Goal: Obtain resource: Obtain resource

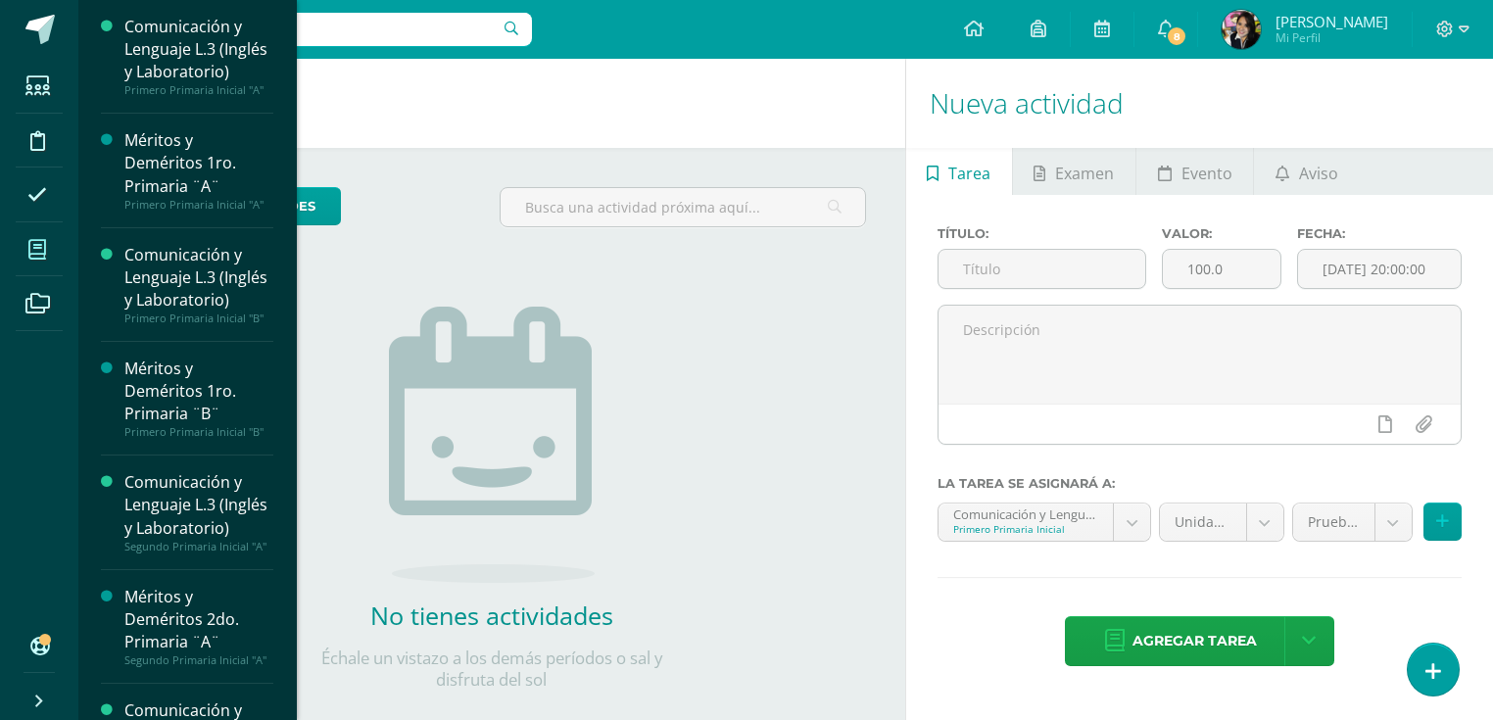
click at [31, 254] on icon at bounding box center [37, 250] width 18 height 20
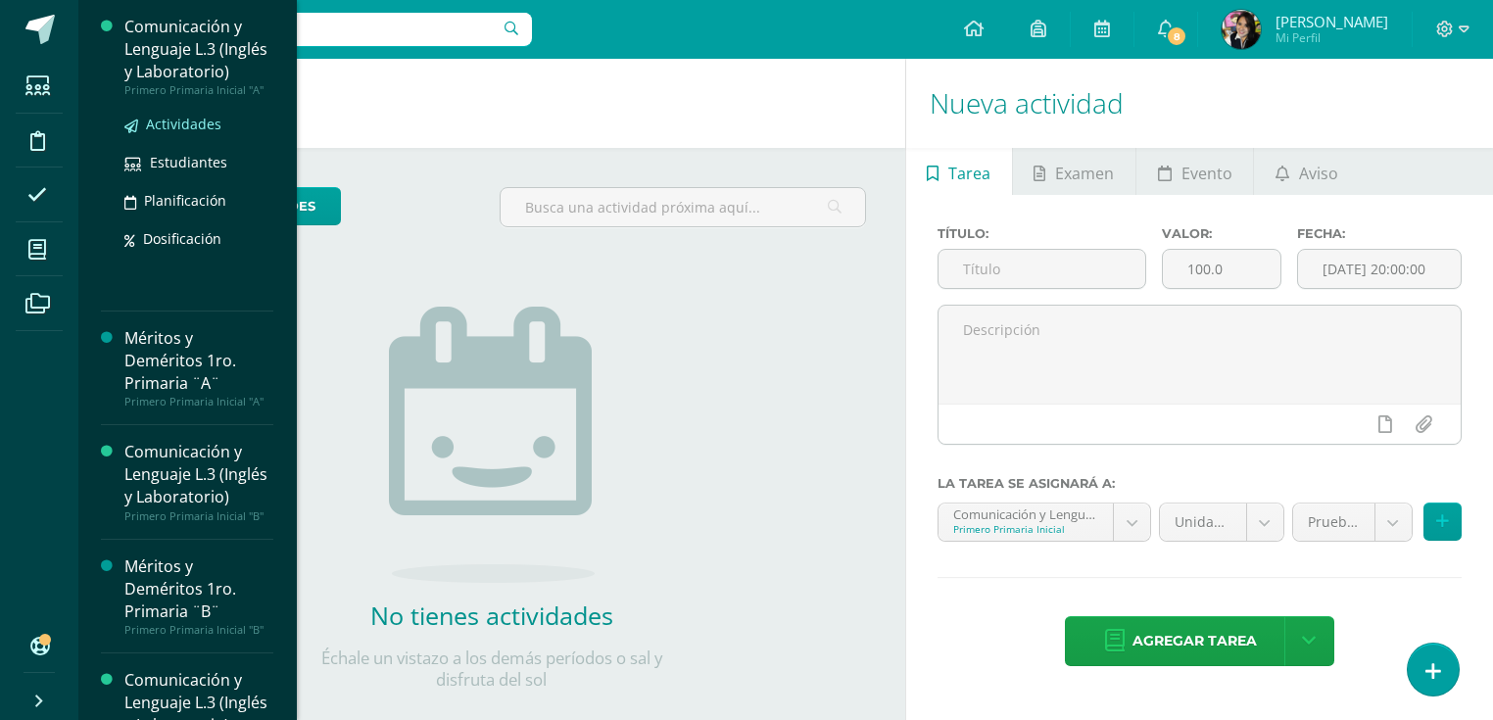
click at [187, 133] on span "Actividades" at bounding box center [183, 124] width 75 height 19
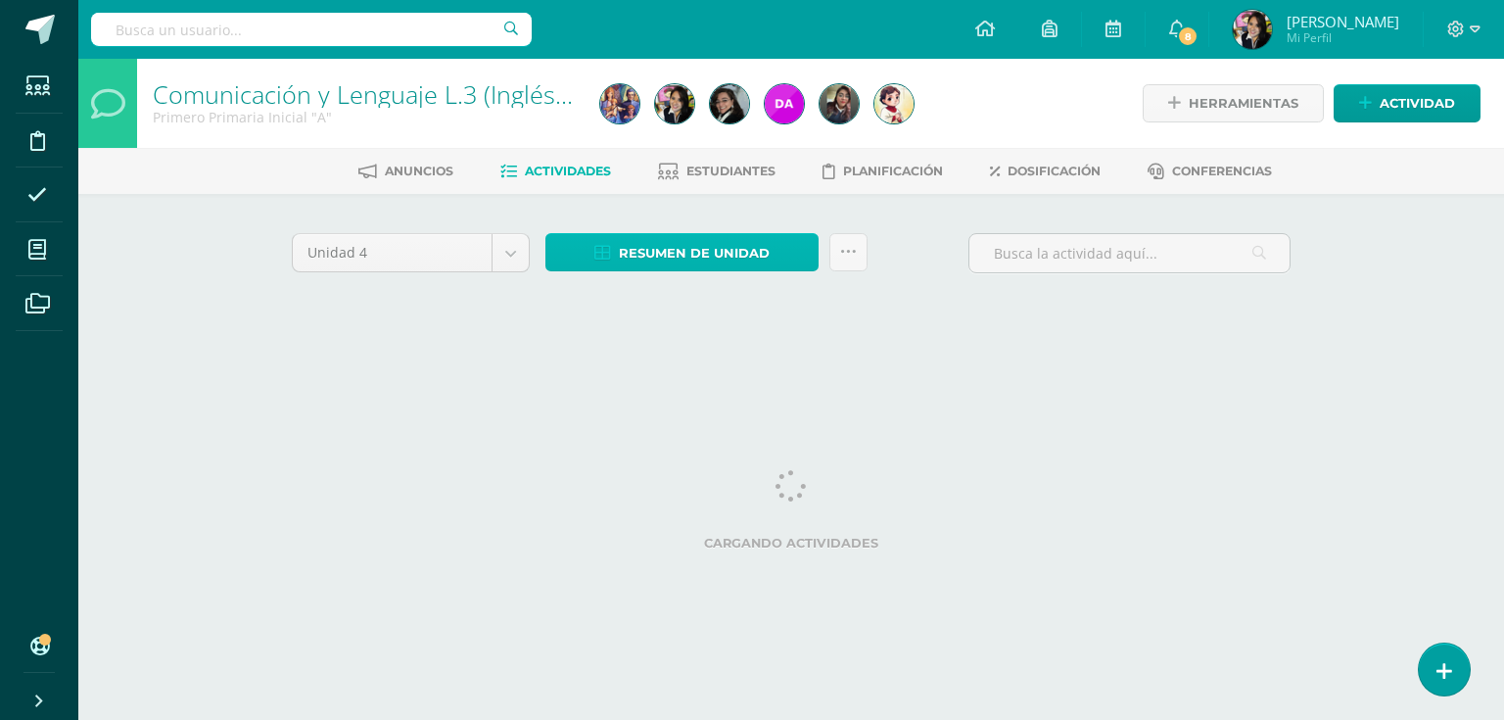
click at [698, 249] on span "Resumen de unidad" at bounding box center [694, 253] width 151 height 36
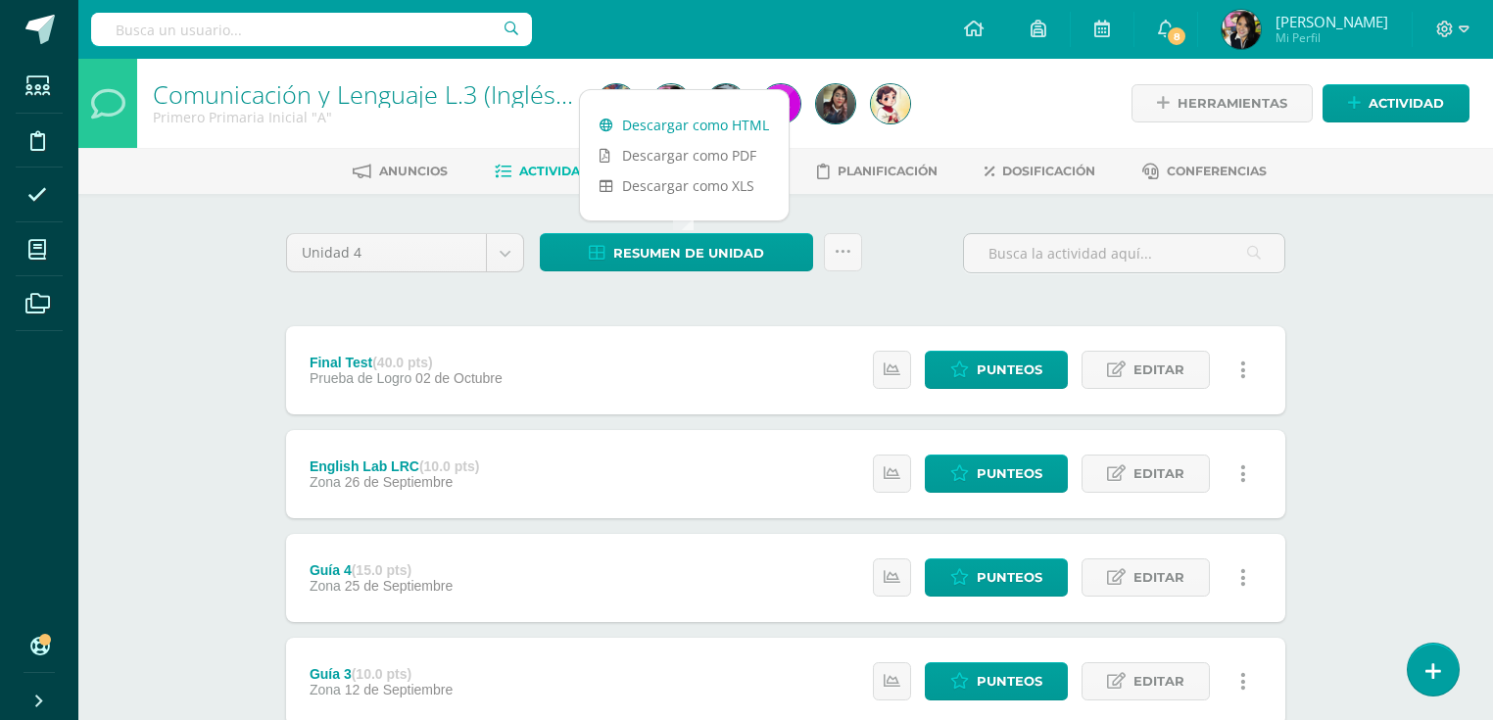
click at [669, 127] on link "Descargar como HTML" at bounding box center [684, 125] width 209 height 30
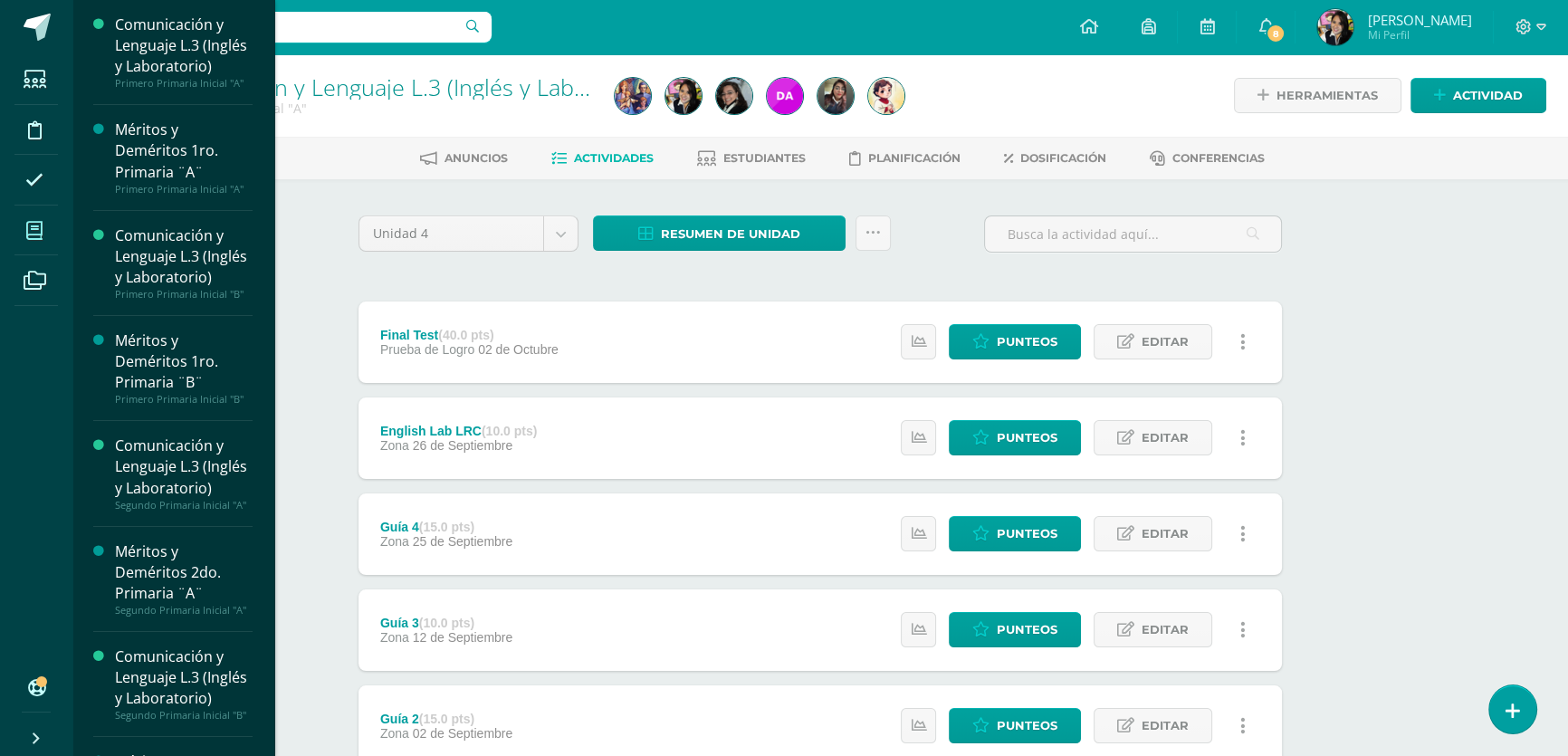
click at [24, 232] on span at bounding box center [35, 230] width 41 height 41
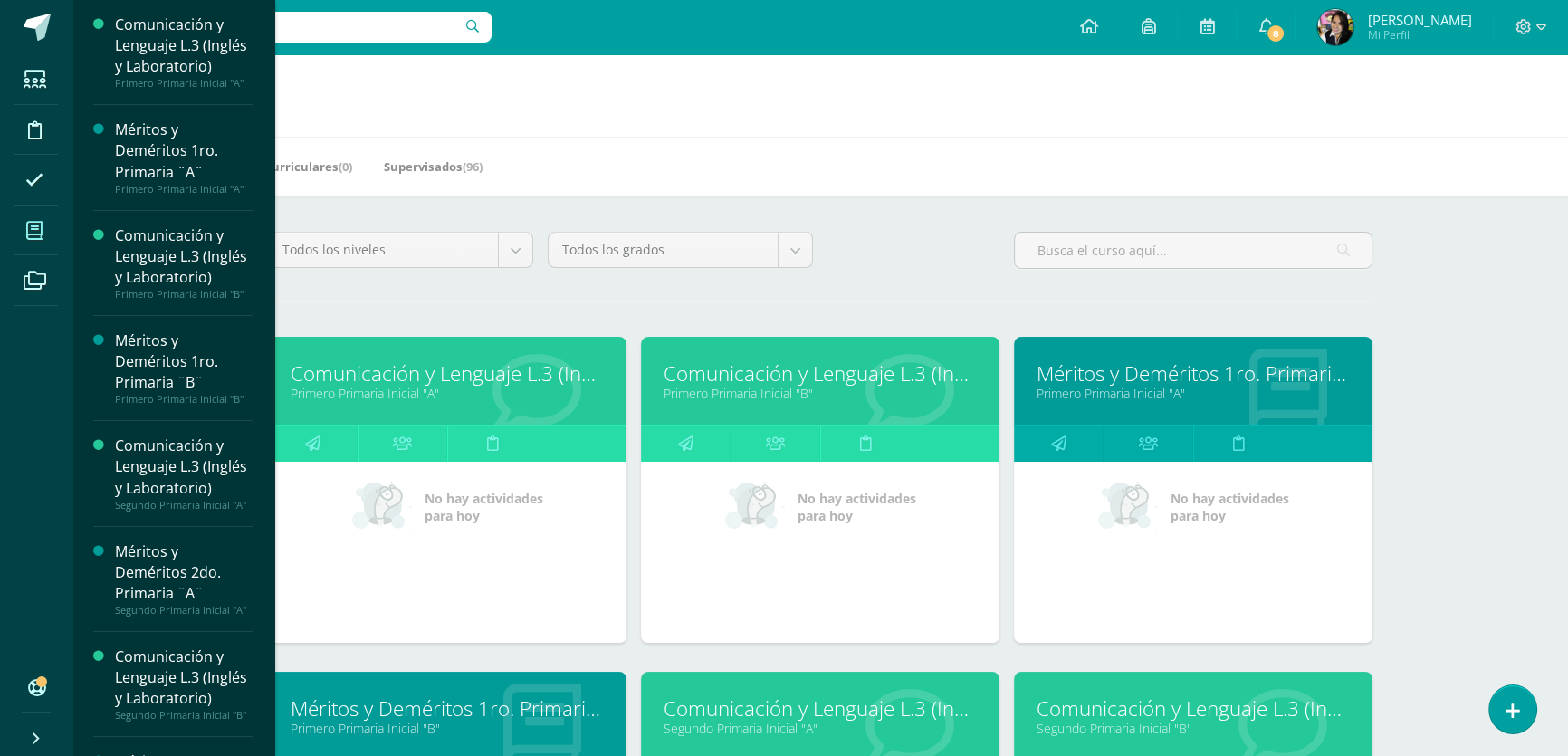
scroll to position [164, 0]
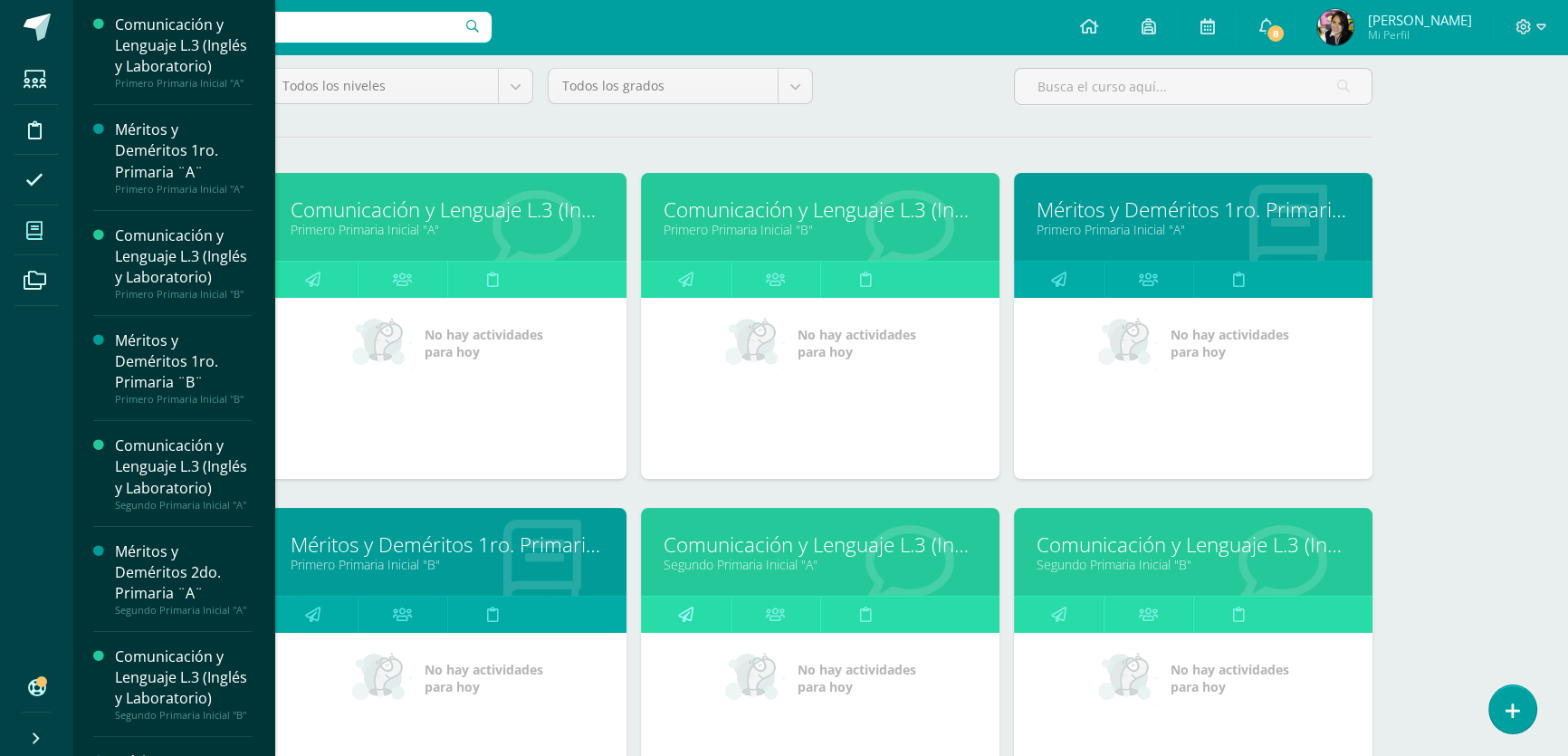
click at [687, 612] on icon at bounding box center [686, 614] width 16 height 35
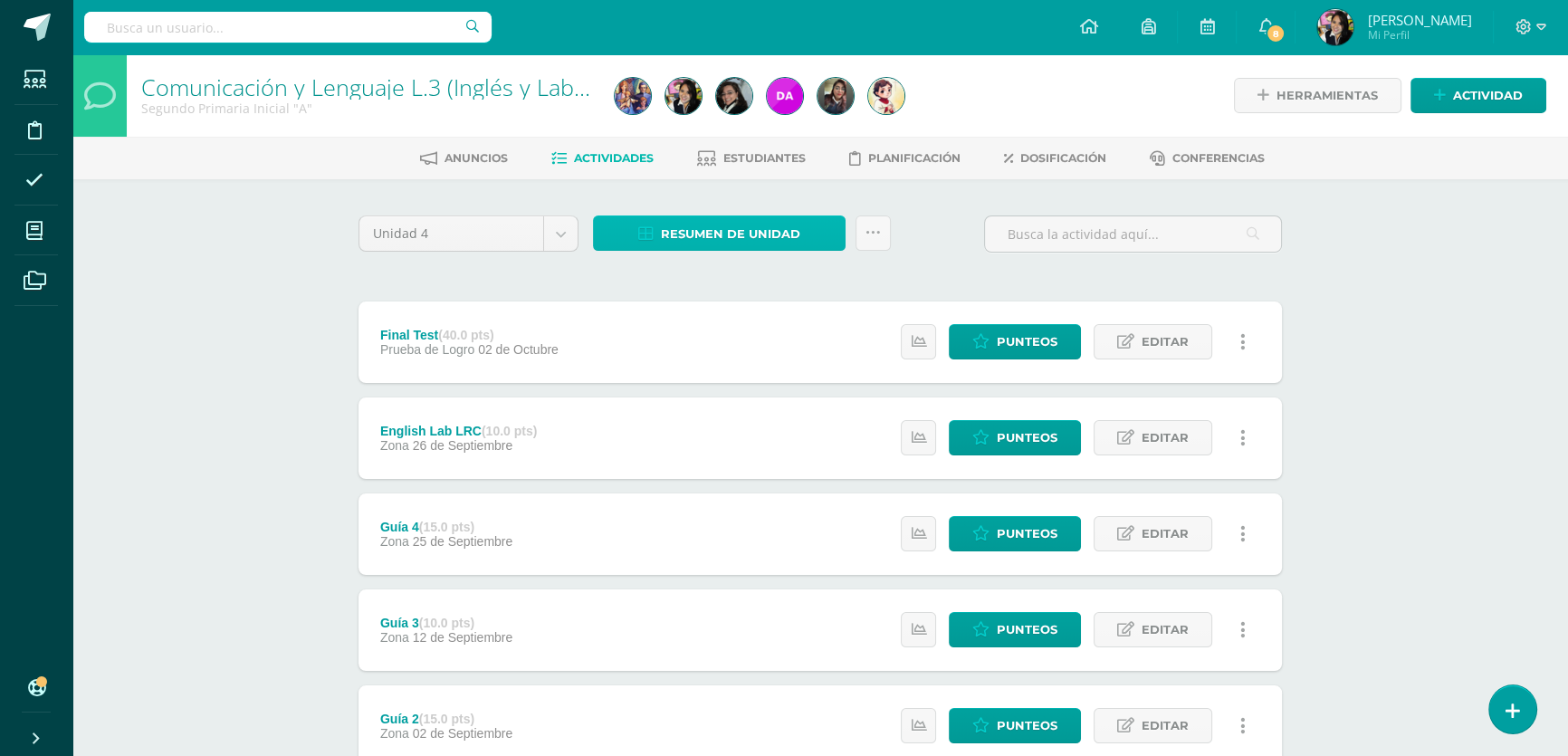
click at [733, 237] on span "Resumen de unidad" at bounding box center [730, 234] width 140 height 33
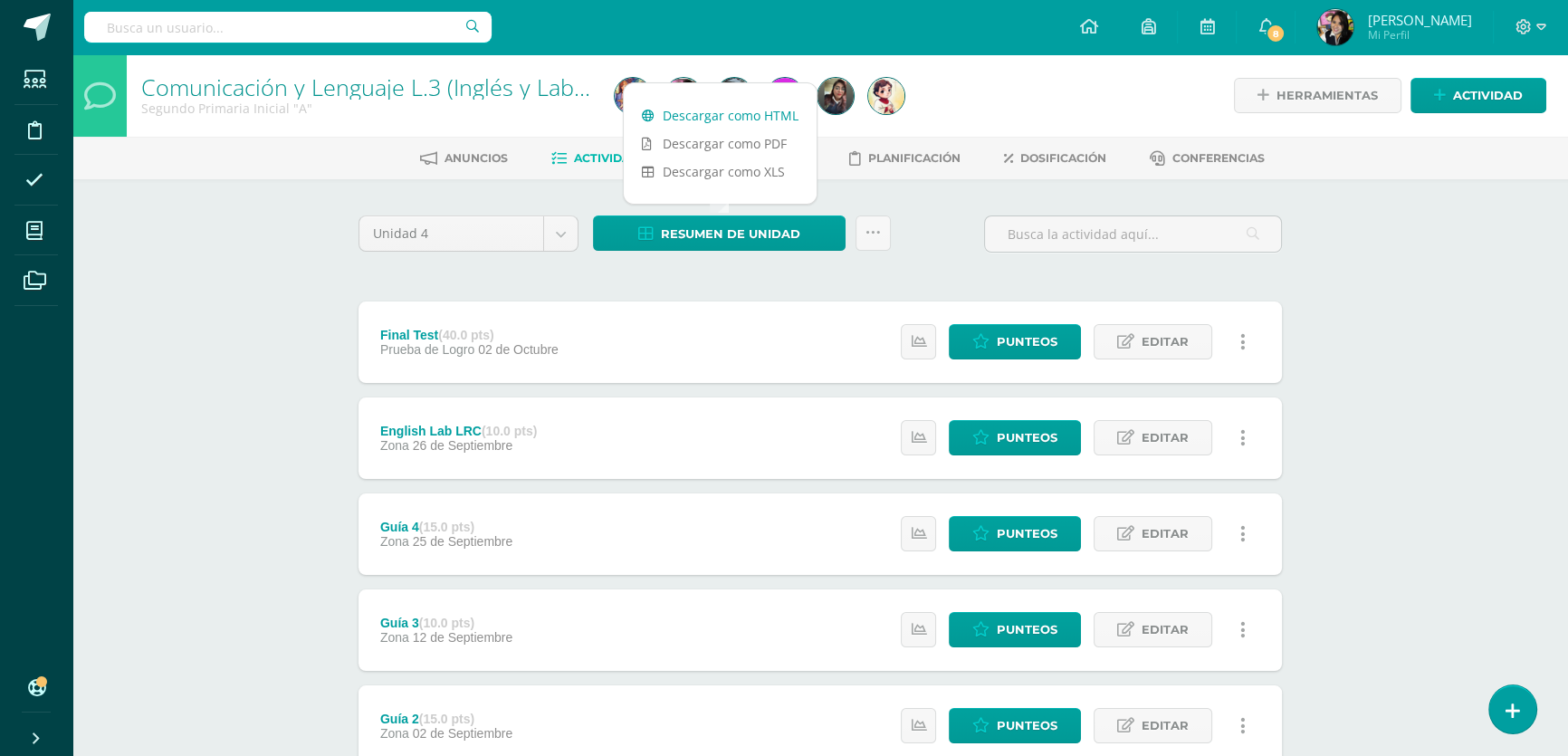
click at [717, 110] on link "Descargar como HTML" at bounding box center [720, 116] width 193 height 28
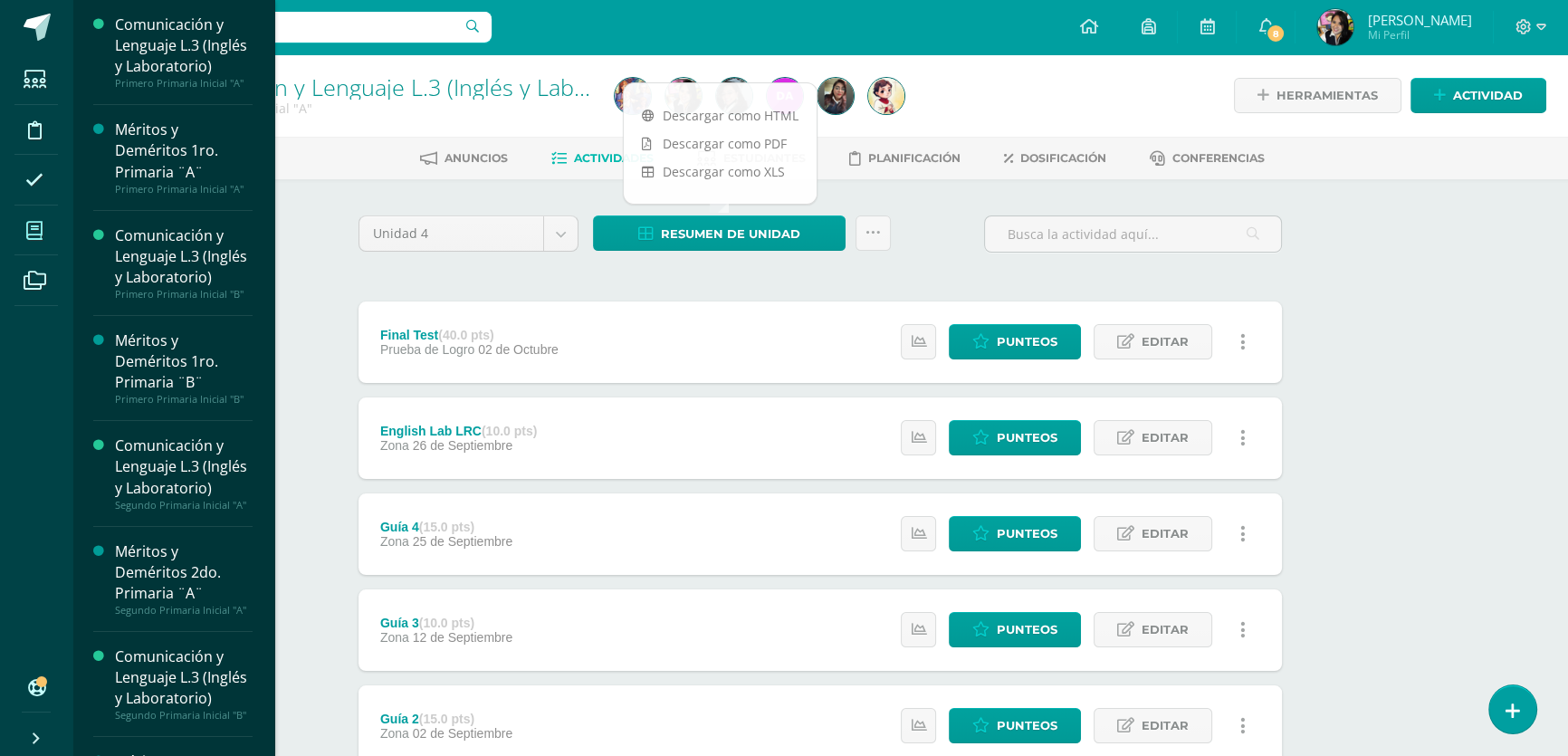
click at [20, 236] on span at bounding box center [35, 230] width 41 height 41
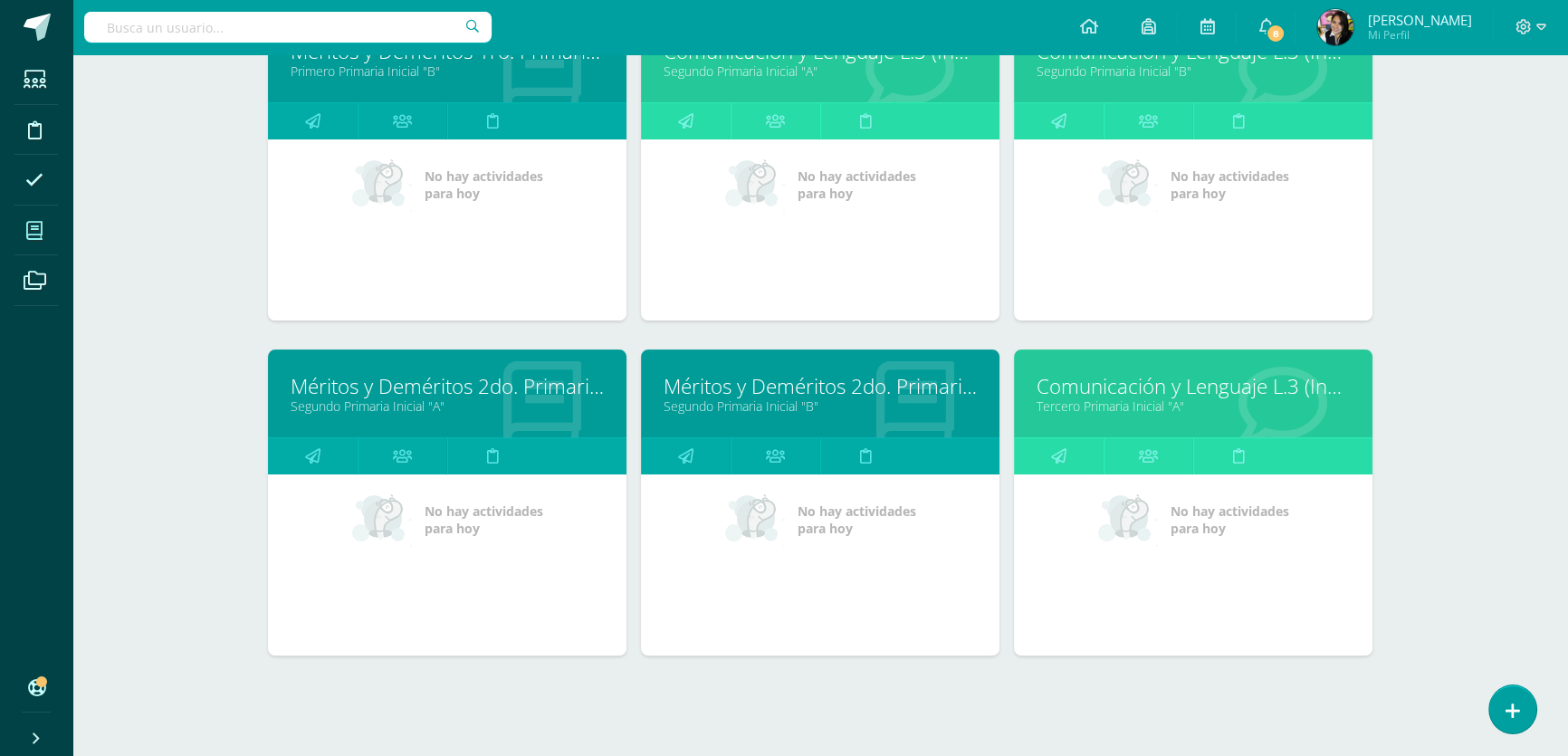
scroll to position [658, 0]
click at [1069, 450] on link at bounding box center [1059, 455] width 90 height 36
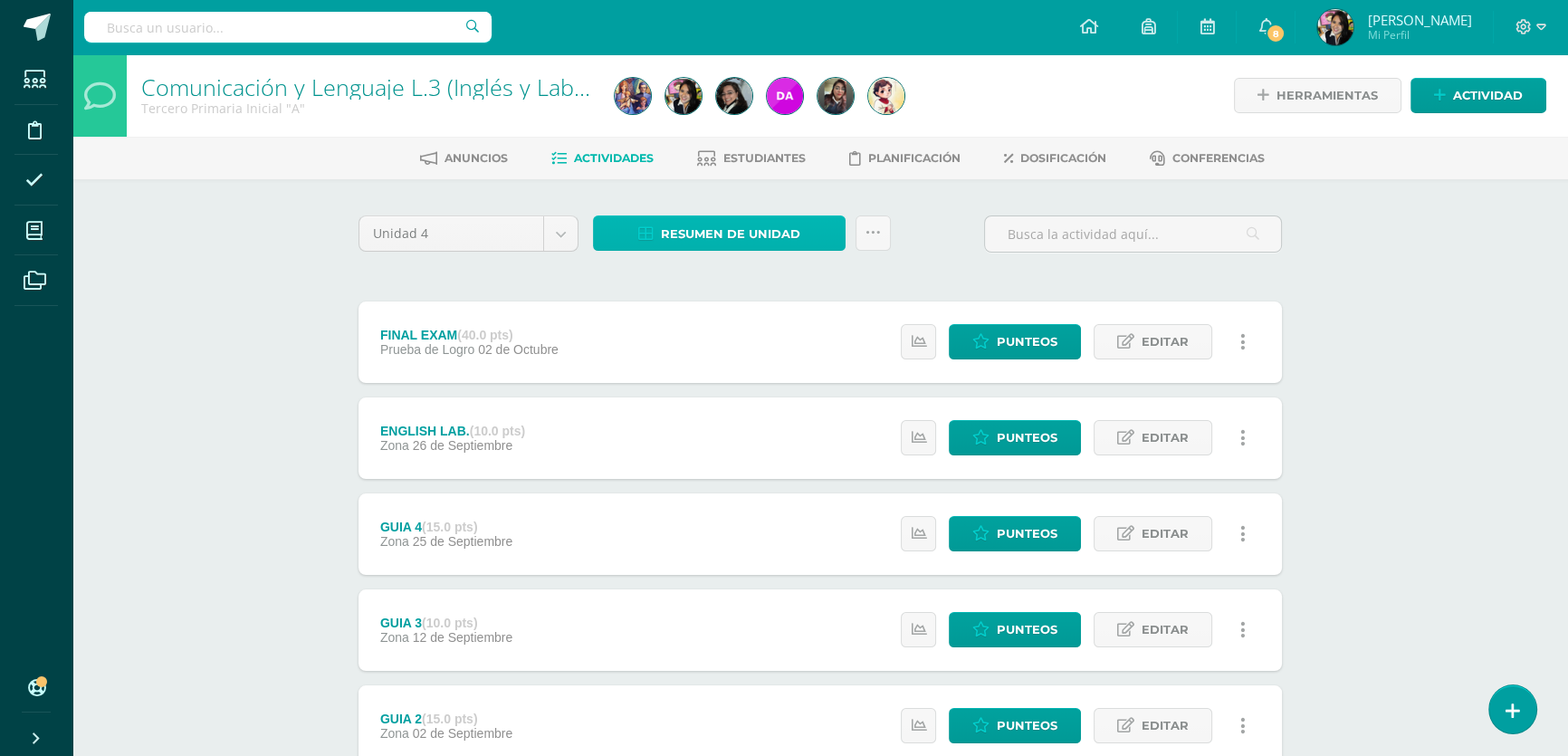
click at [757, 239] on span "Resumen de unidad" at bounding box center [730, 234] width 140 height 33
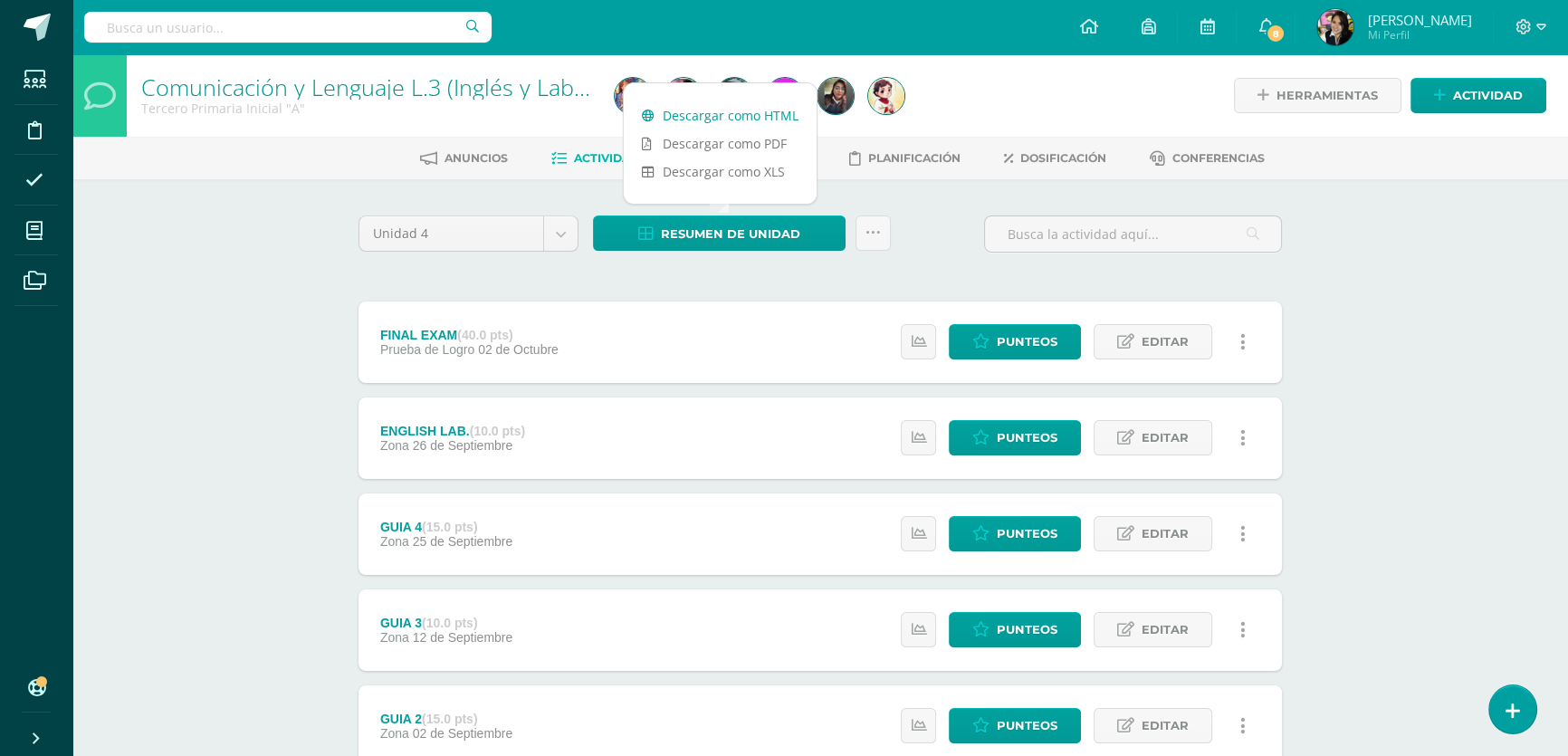
click at [732, 110] on link "Descargar como HTML" at bounding box center [720, 116] width 193 height 28
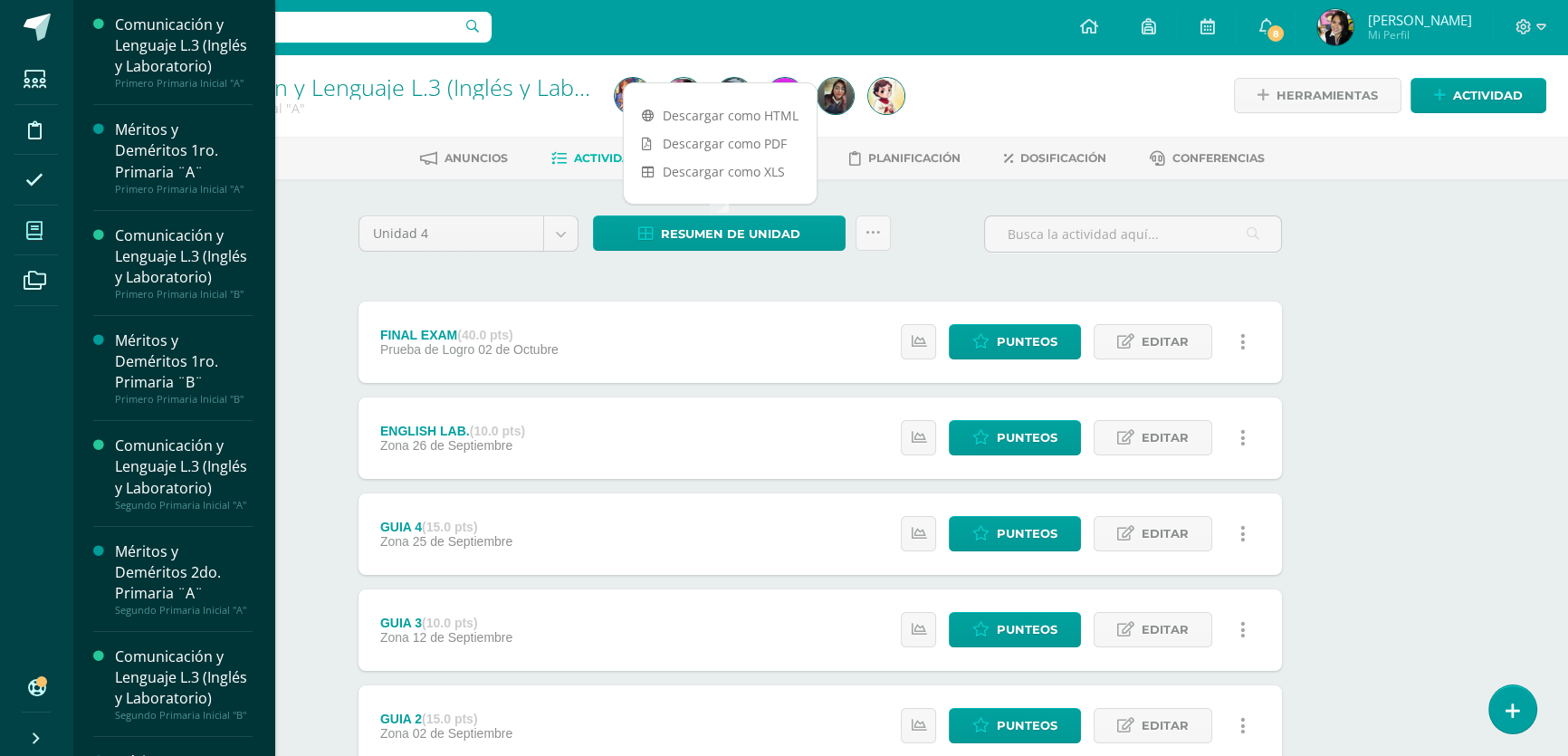
click at [38, 231] on icon at bounding box center [34, 231] width 17 height 18
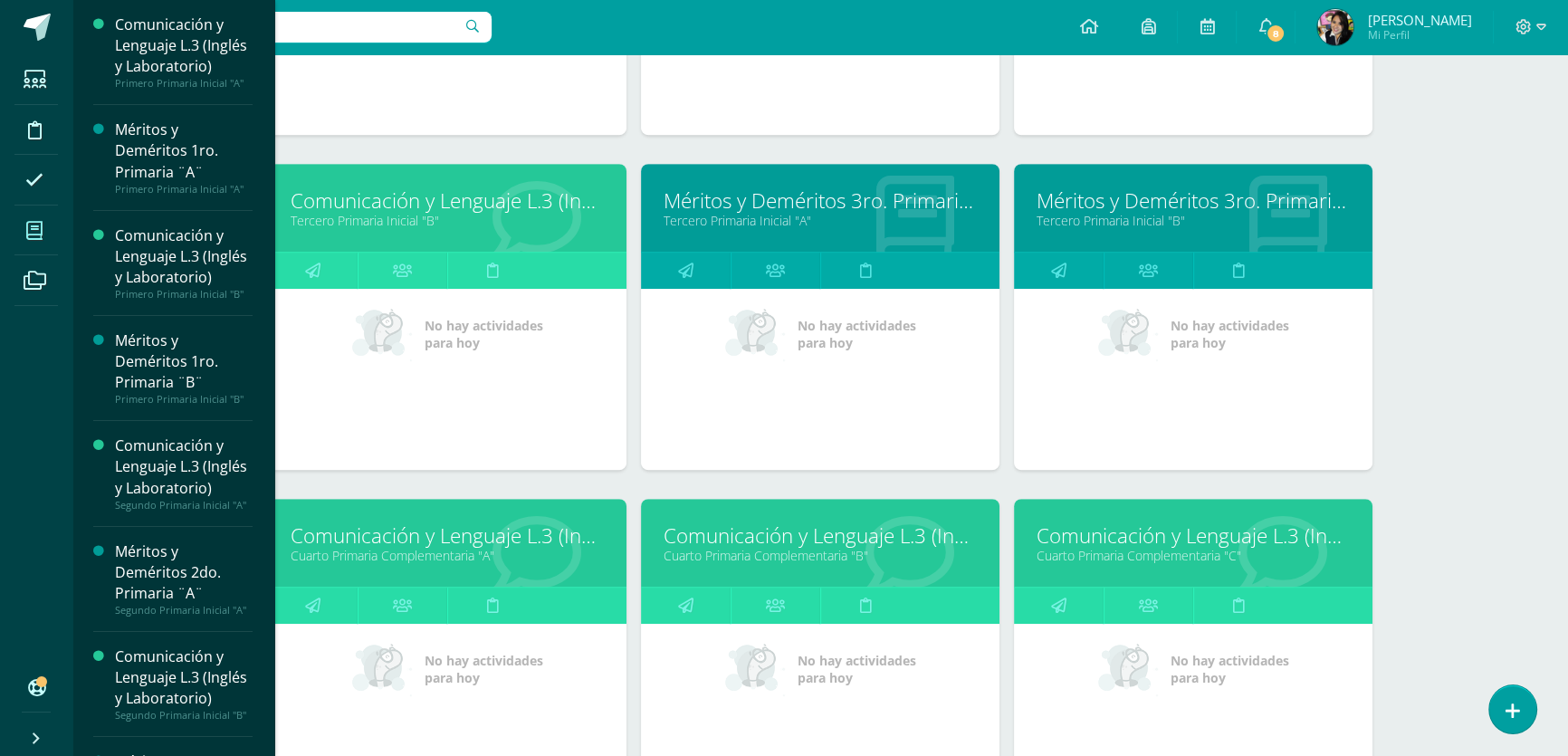
scroll to position [1191, 0]
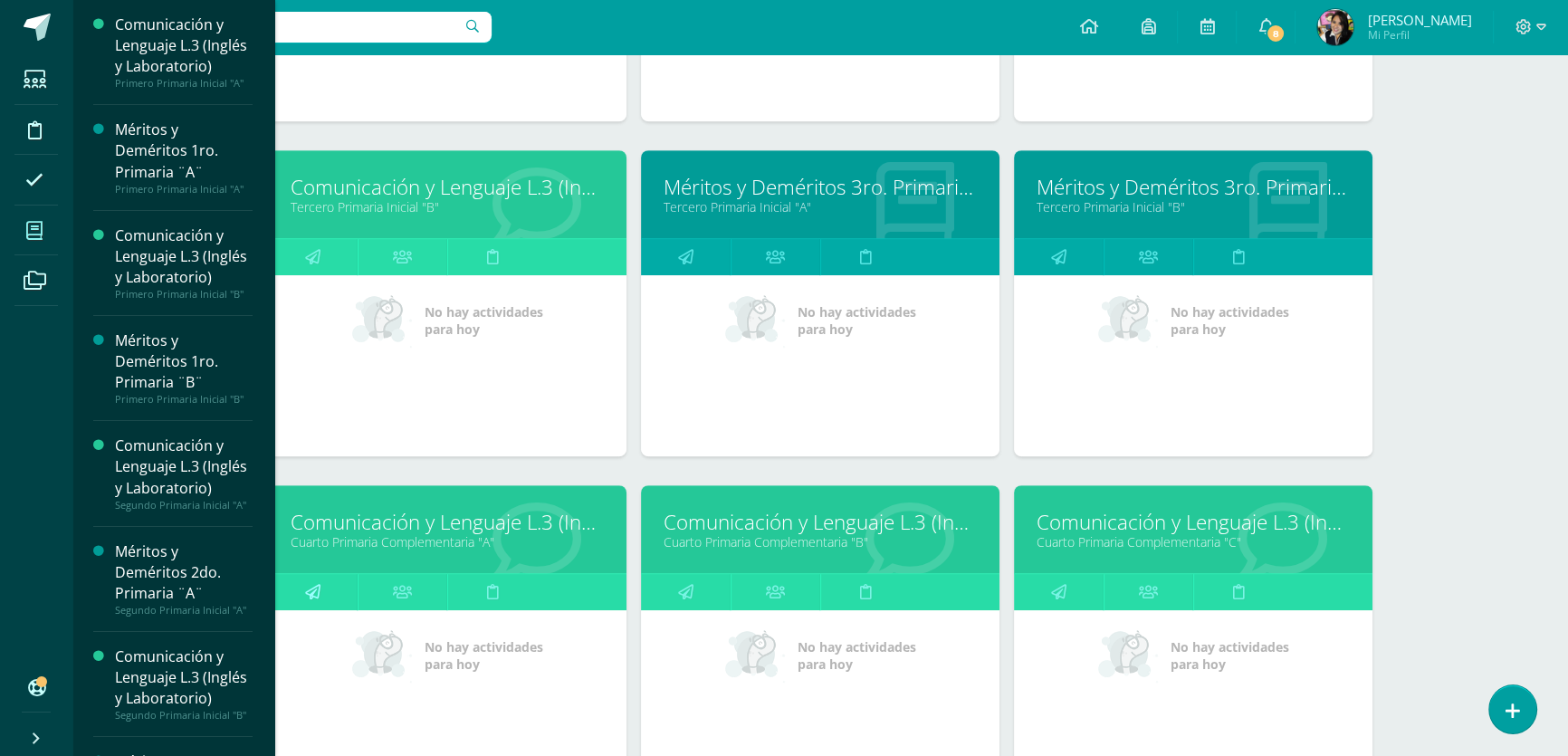
click at [325, 589] on link at bounding box center [312, 591] width 90 height 36
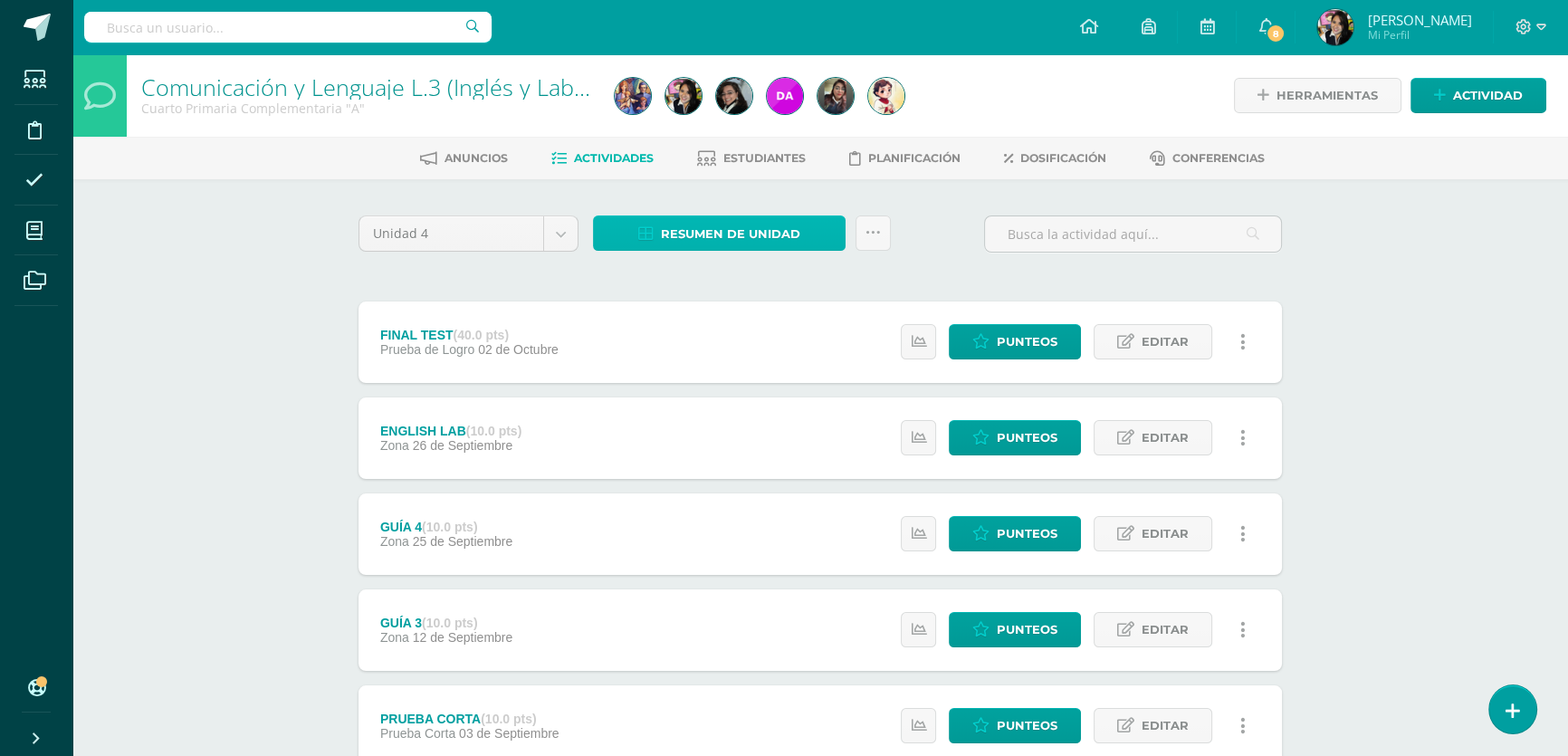
click at [734, 236] on span "Resumen de unidad" at bounding box center [730, 234] width 140 height 33
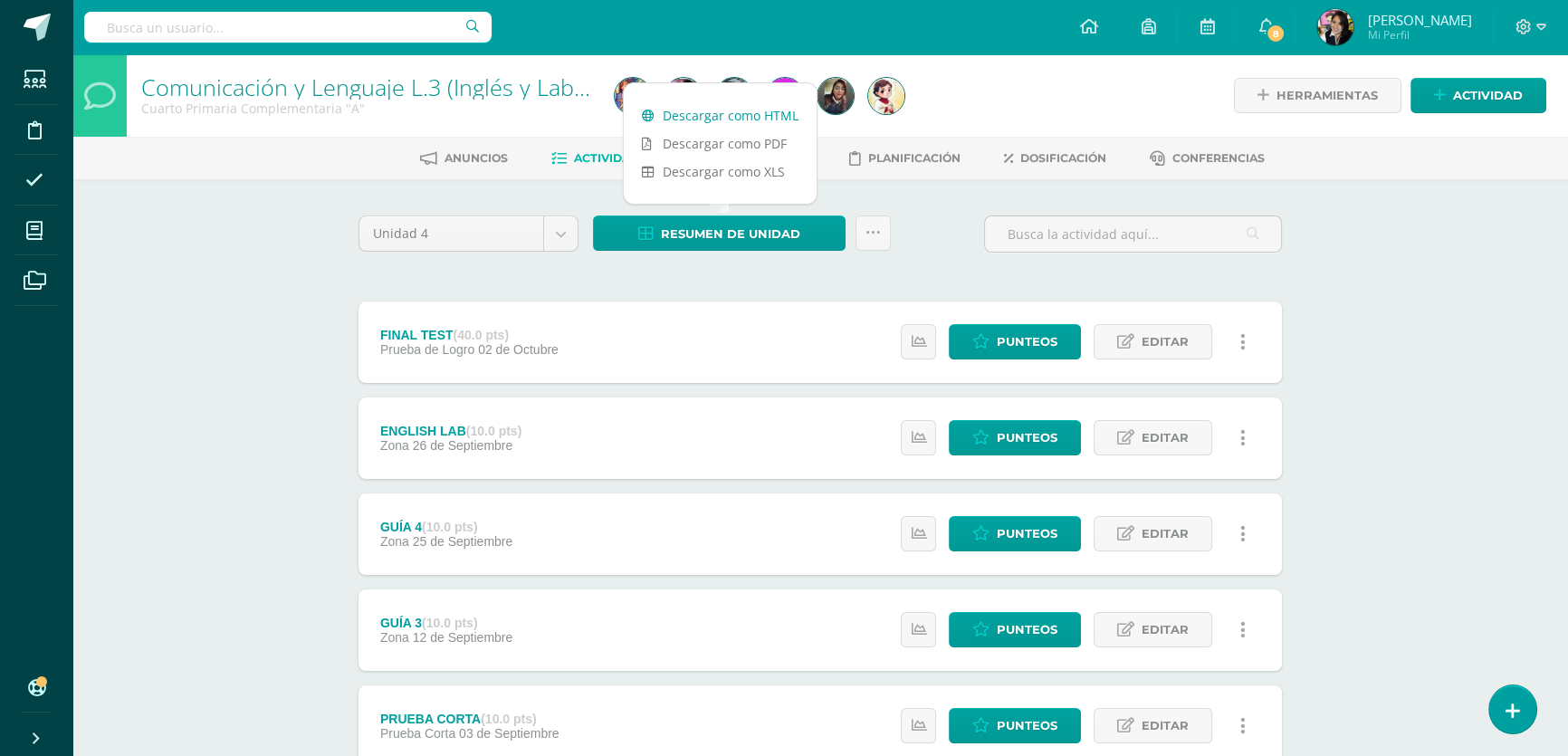
click at [707, 108] on link "Descargar como HTML" at bounding box center [720, 116] width 193 height 28
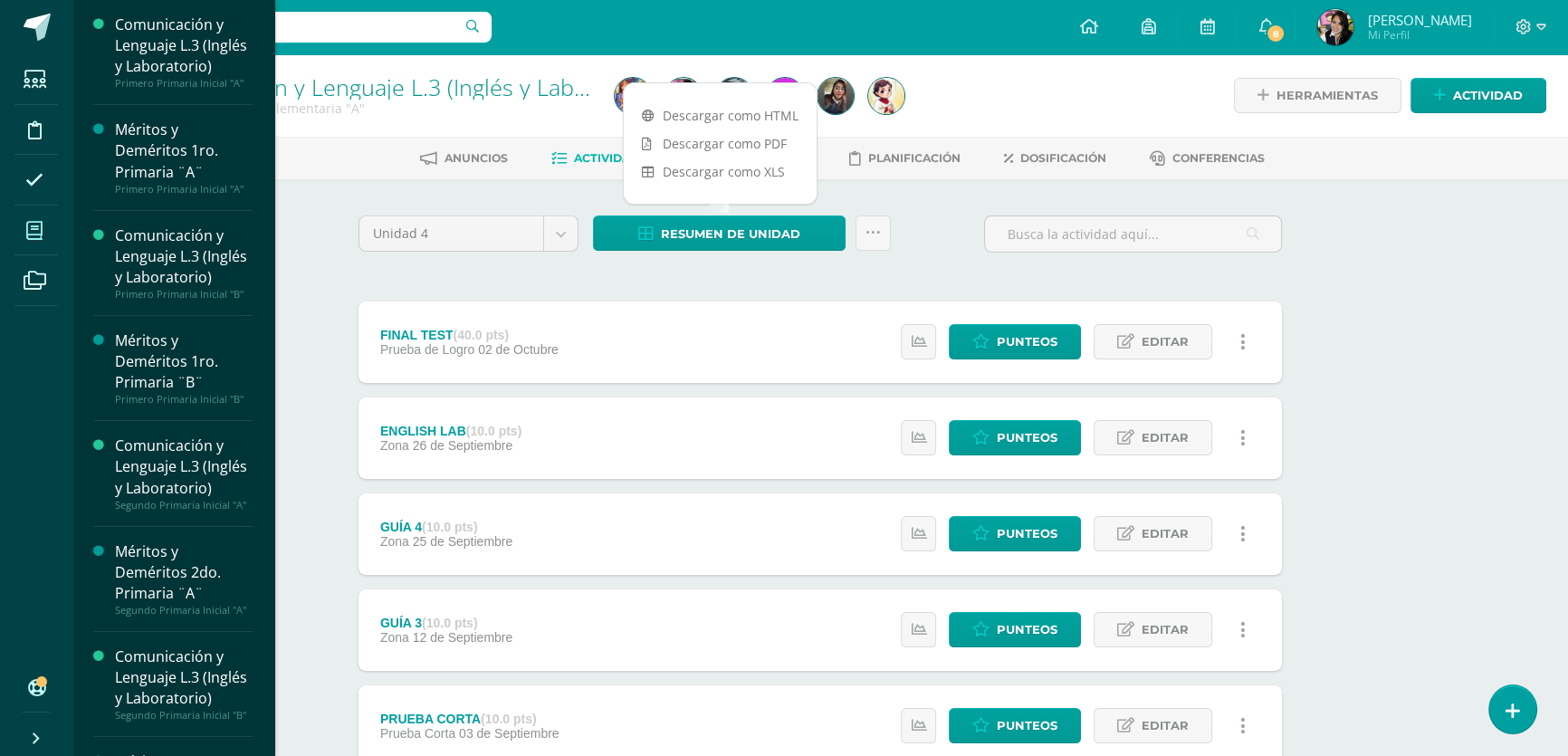
click at [30, 233] on icon at bounding box center [34, 231] width 17 height 18
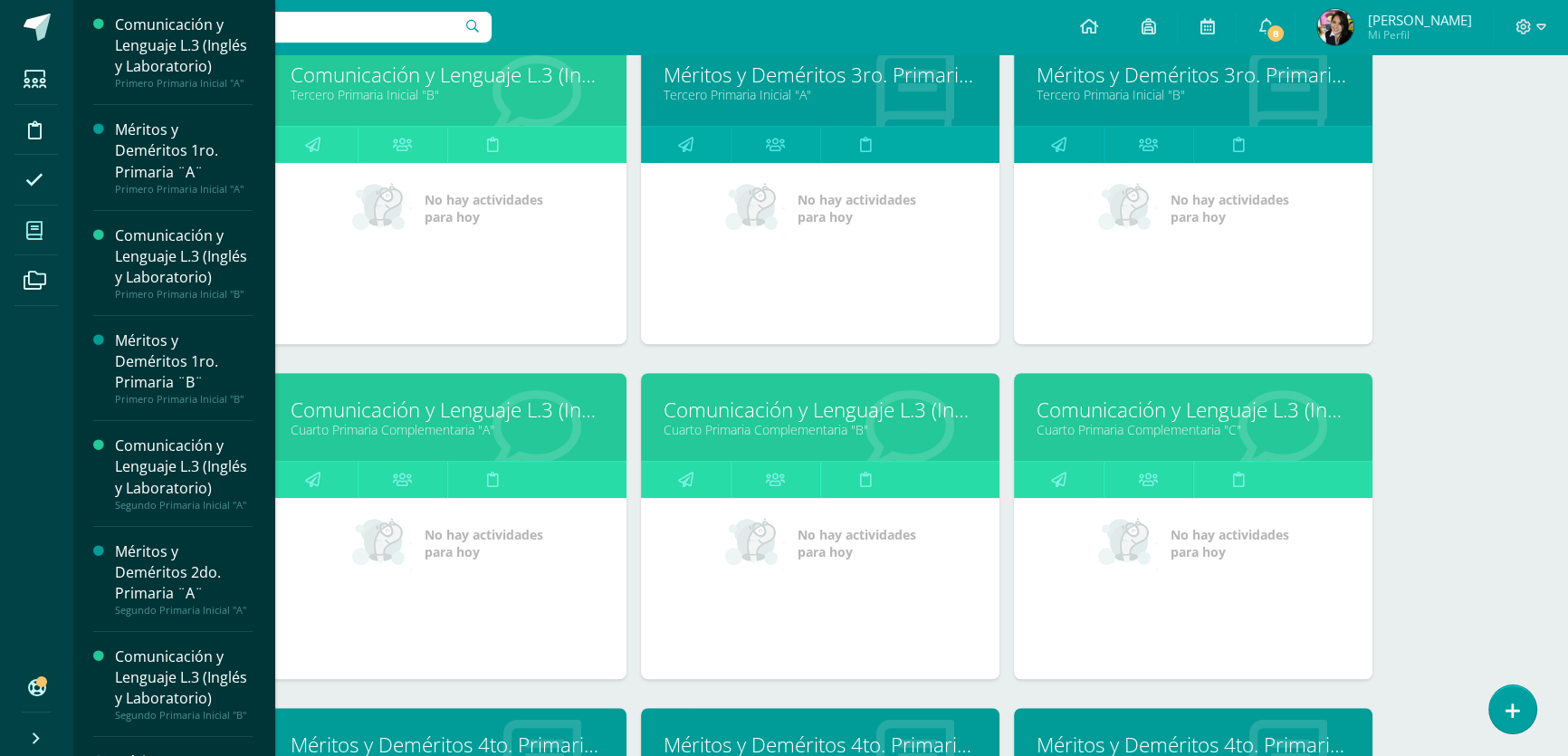
scroll to position [1520, 0]
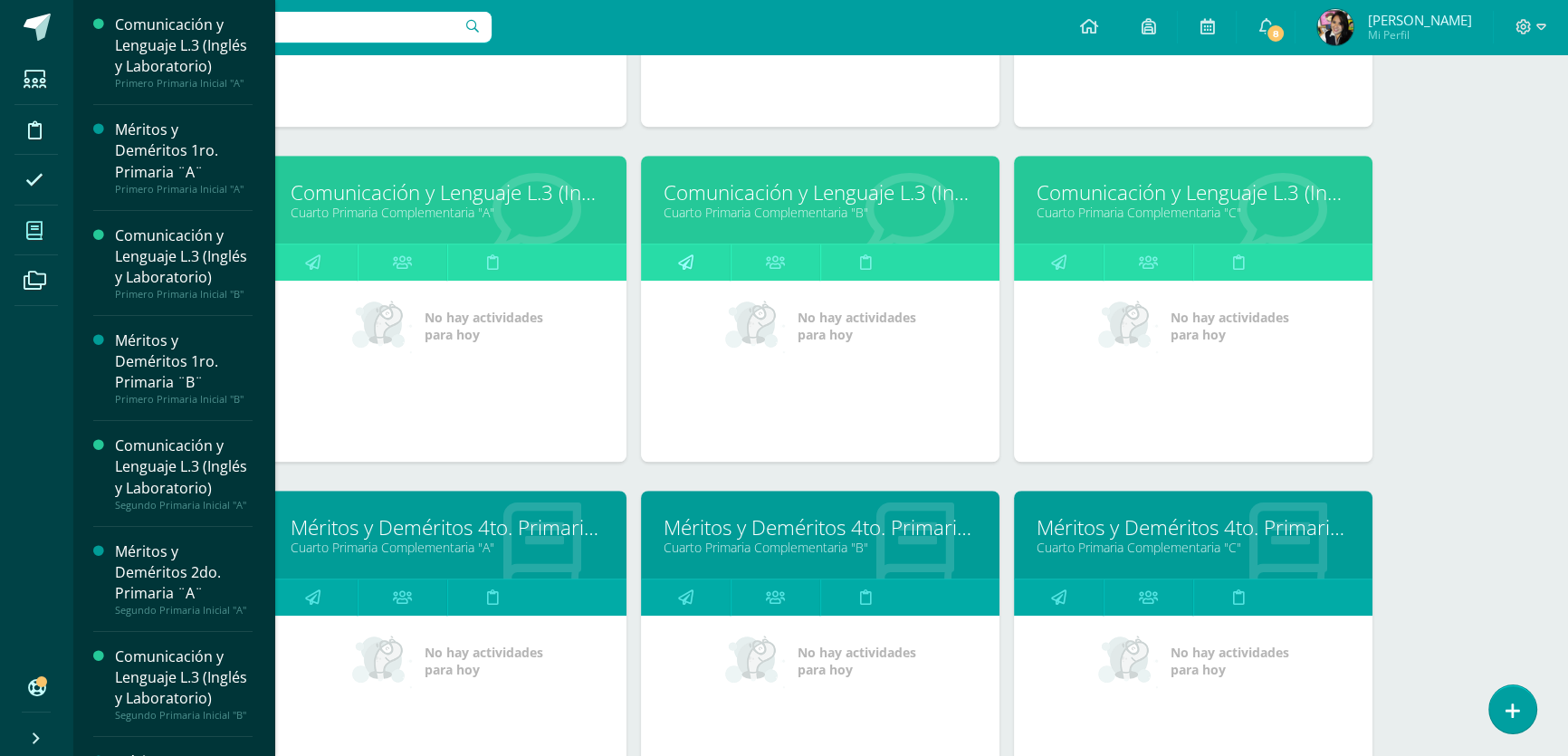
click at [683, 246] on icon at bounding box center [686, 262] width 16 height 35
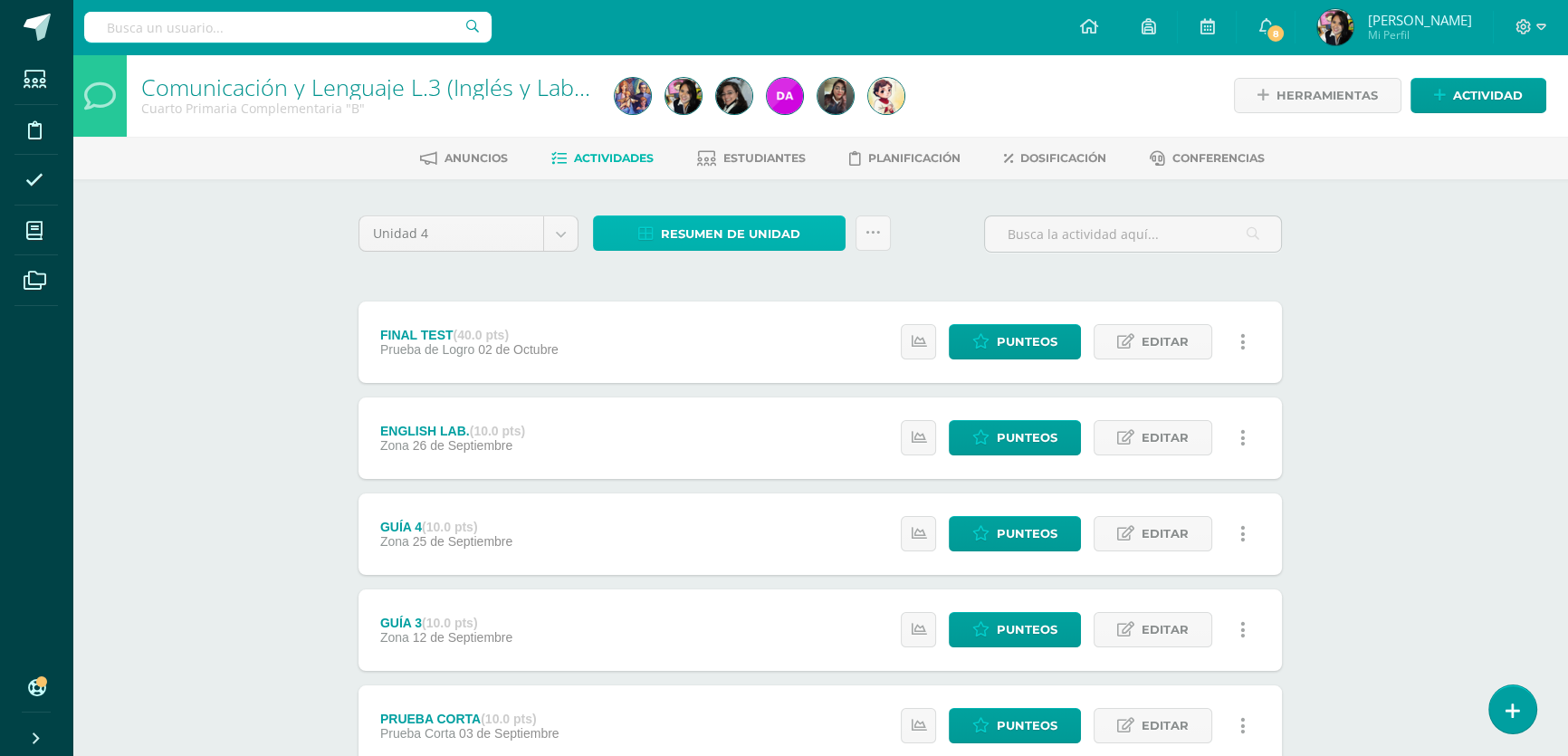
click at [751, 232] on span "Resumen de unidad" at bounding box center [730, 234] width 140 height 33
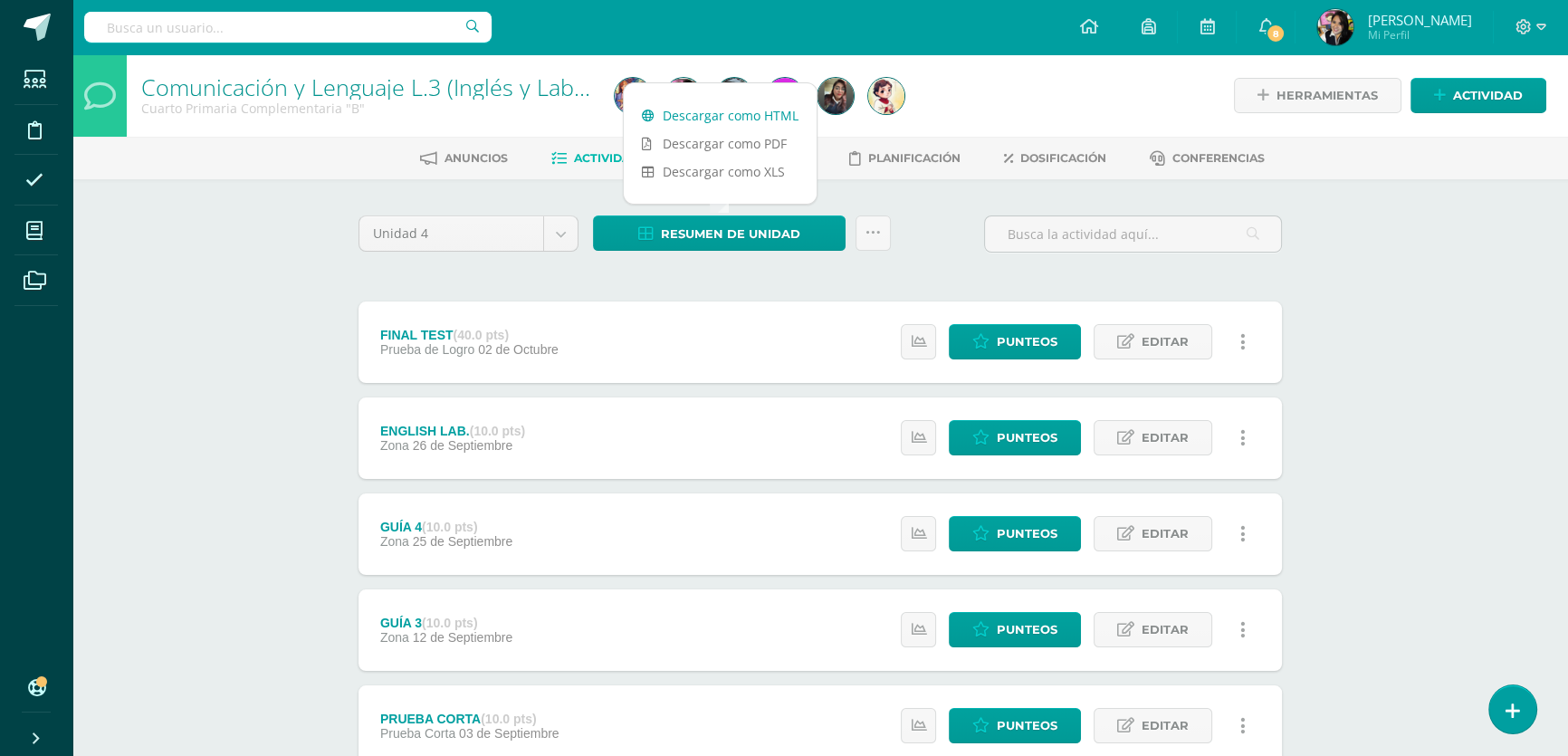
click at [706, 115] on link "Descargar como HTML" at bounding box center [720, 116] width 193 height 28
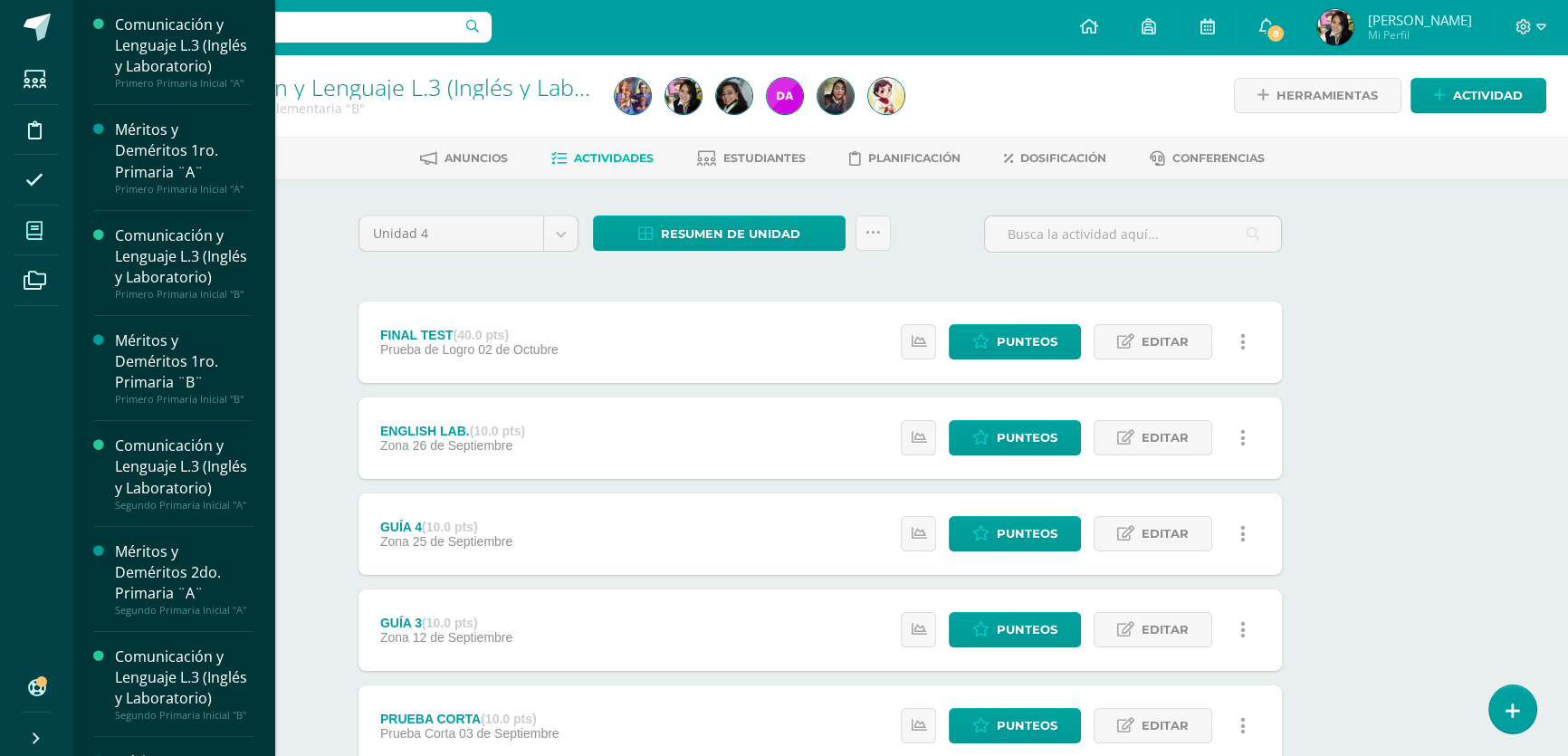
click at [30, 233] on icon at bounding box center [34, 231] width 17 height 18
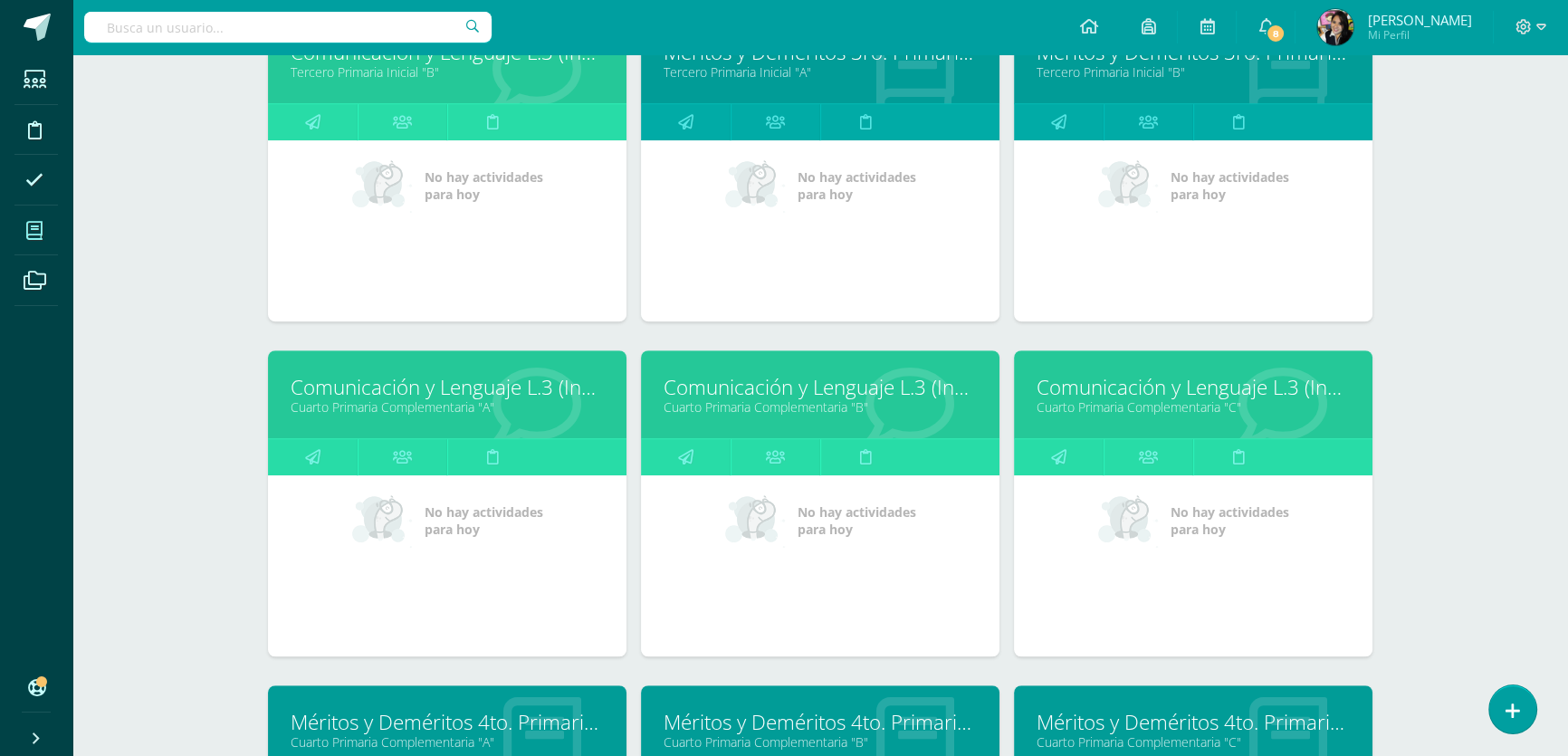
scroll to position [1356, 0]
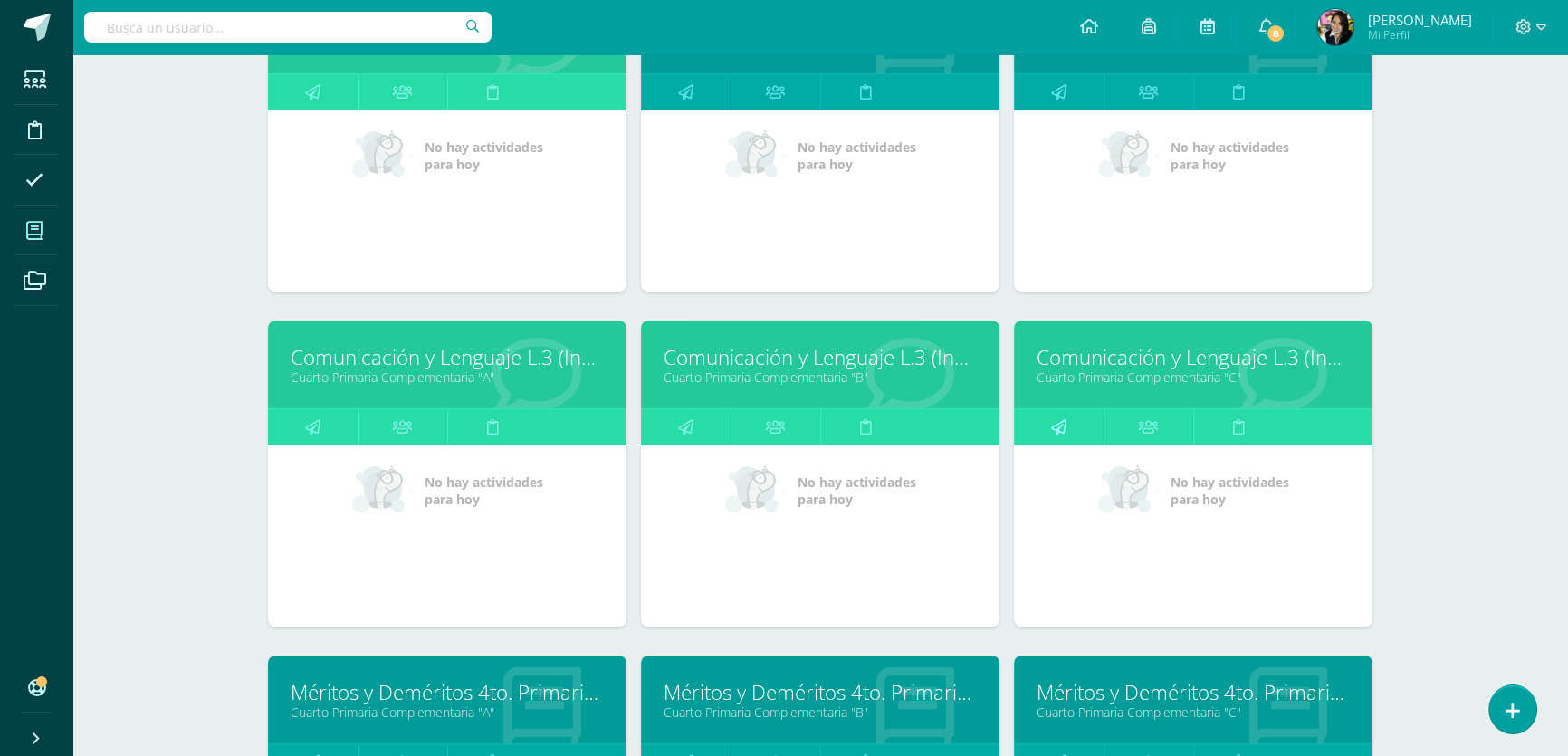
click at [1066, 427] on icon at bounding box center [1059, 427] width 16 height 35
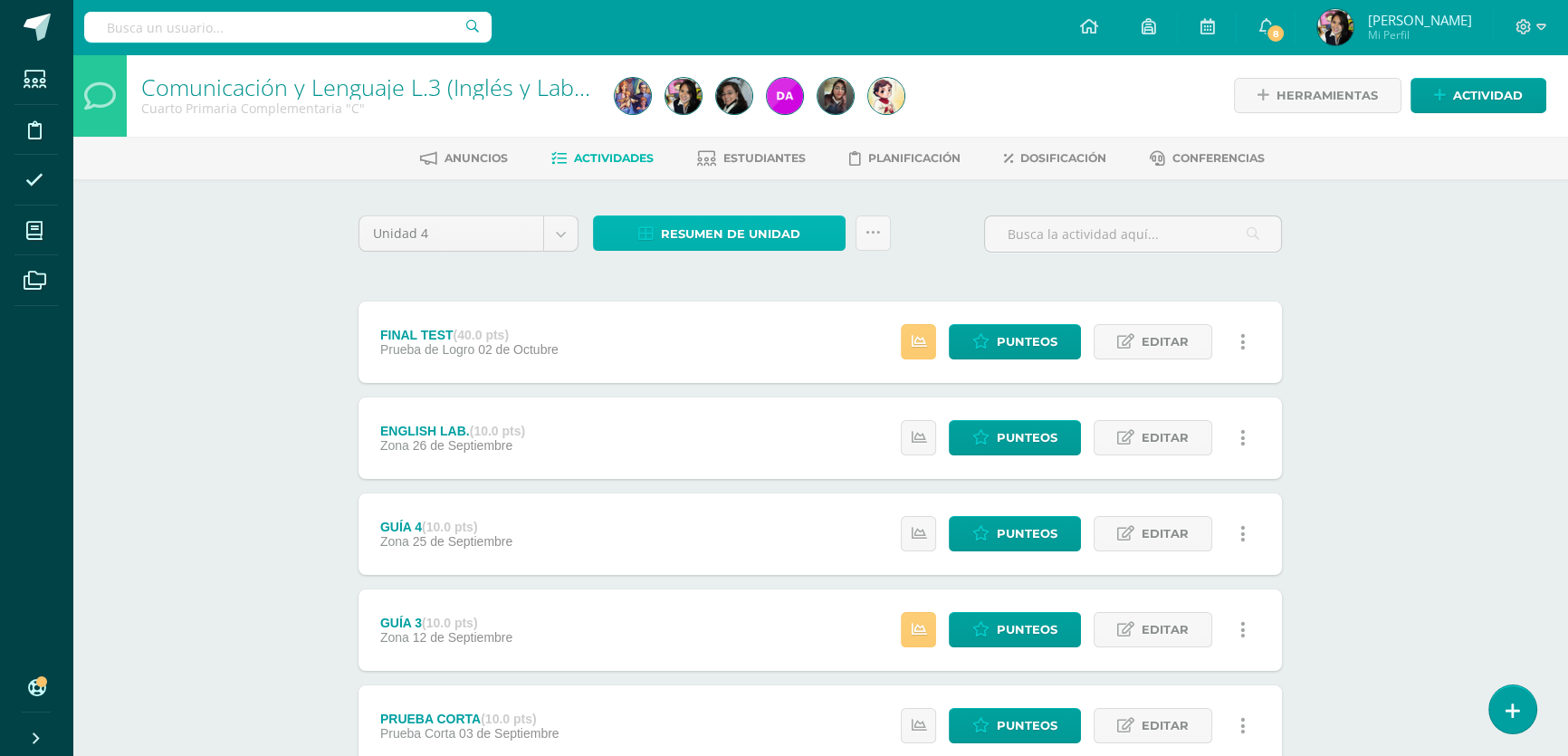
click at [716, 227] on span "Resumen de unidad" at bounding box center [730, 234] width 140 height 33
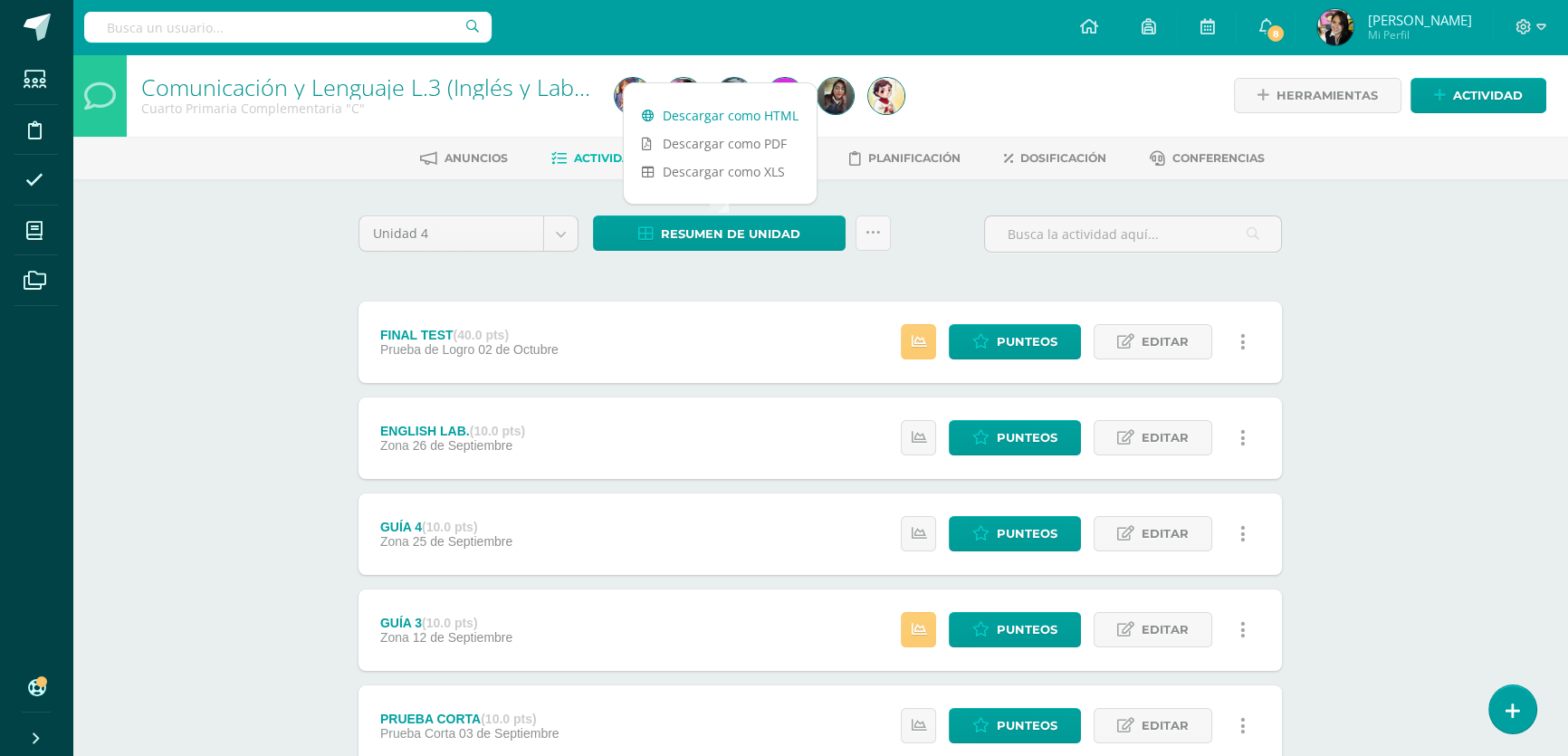
click at [715, 116] on link "Descargar como HTML" at bounding box center [720, 116] width 193 height 28
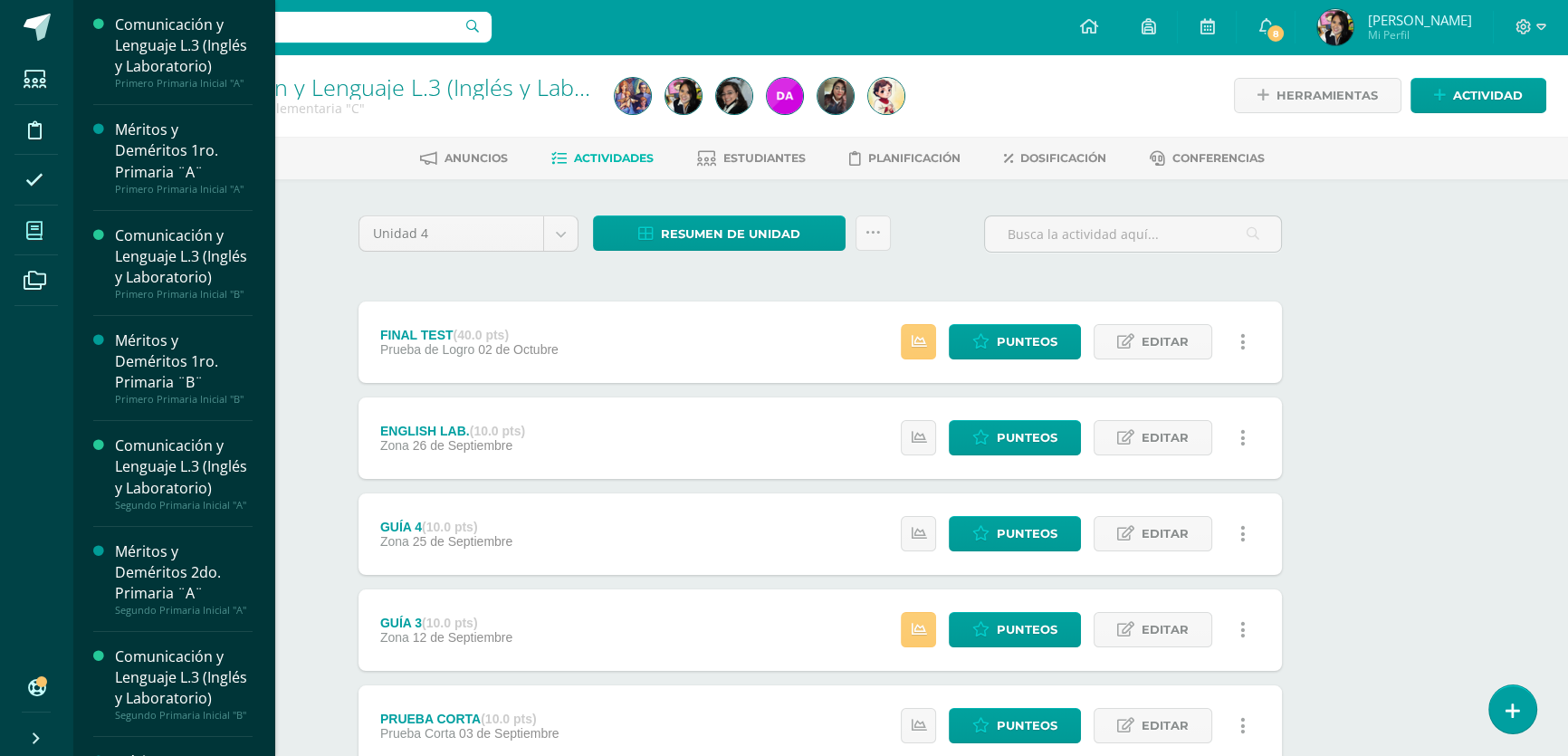
click at [47, 226] on span at bounding box center [35, 230] width 41 height 41
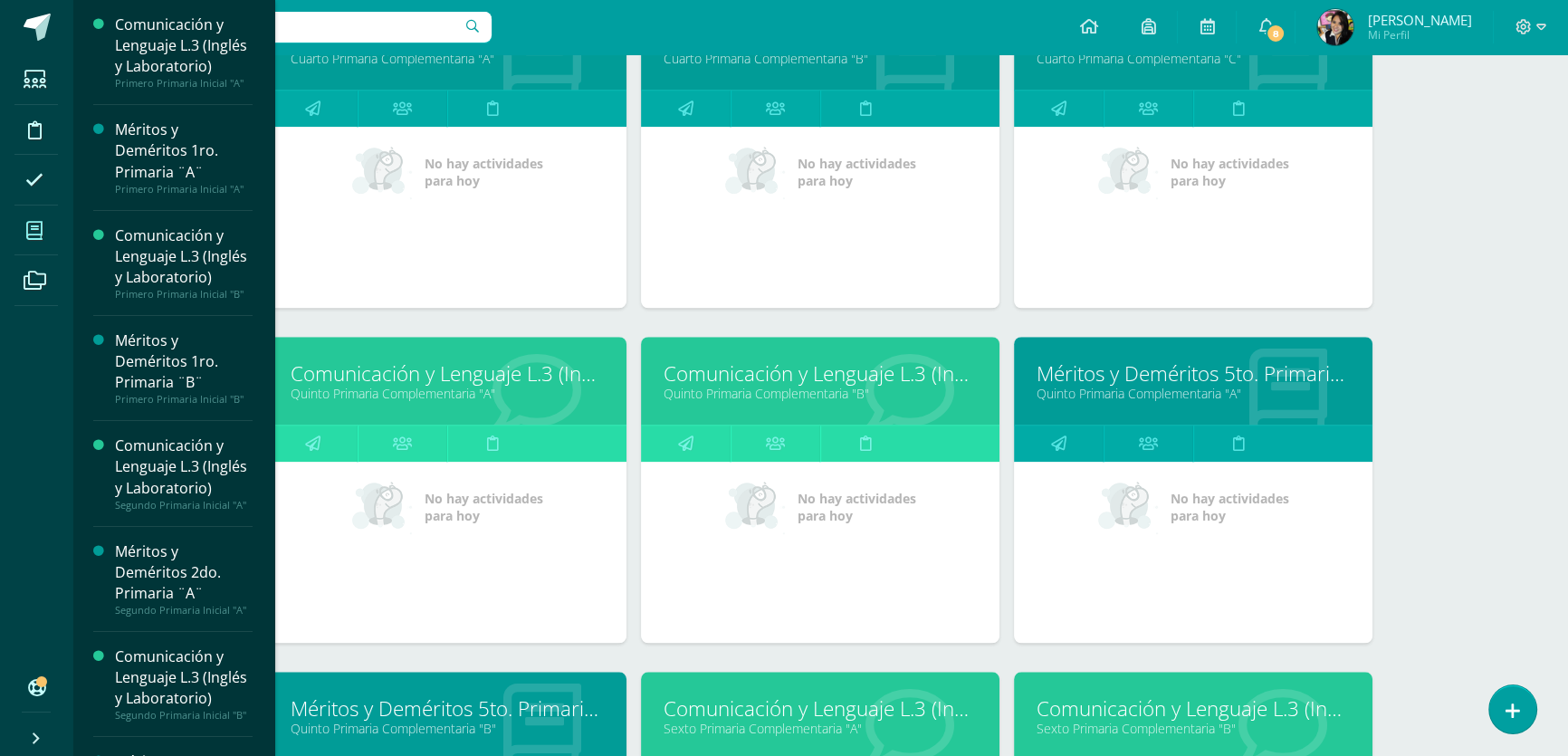
scroll to position [2014, 0]
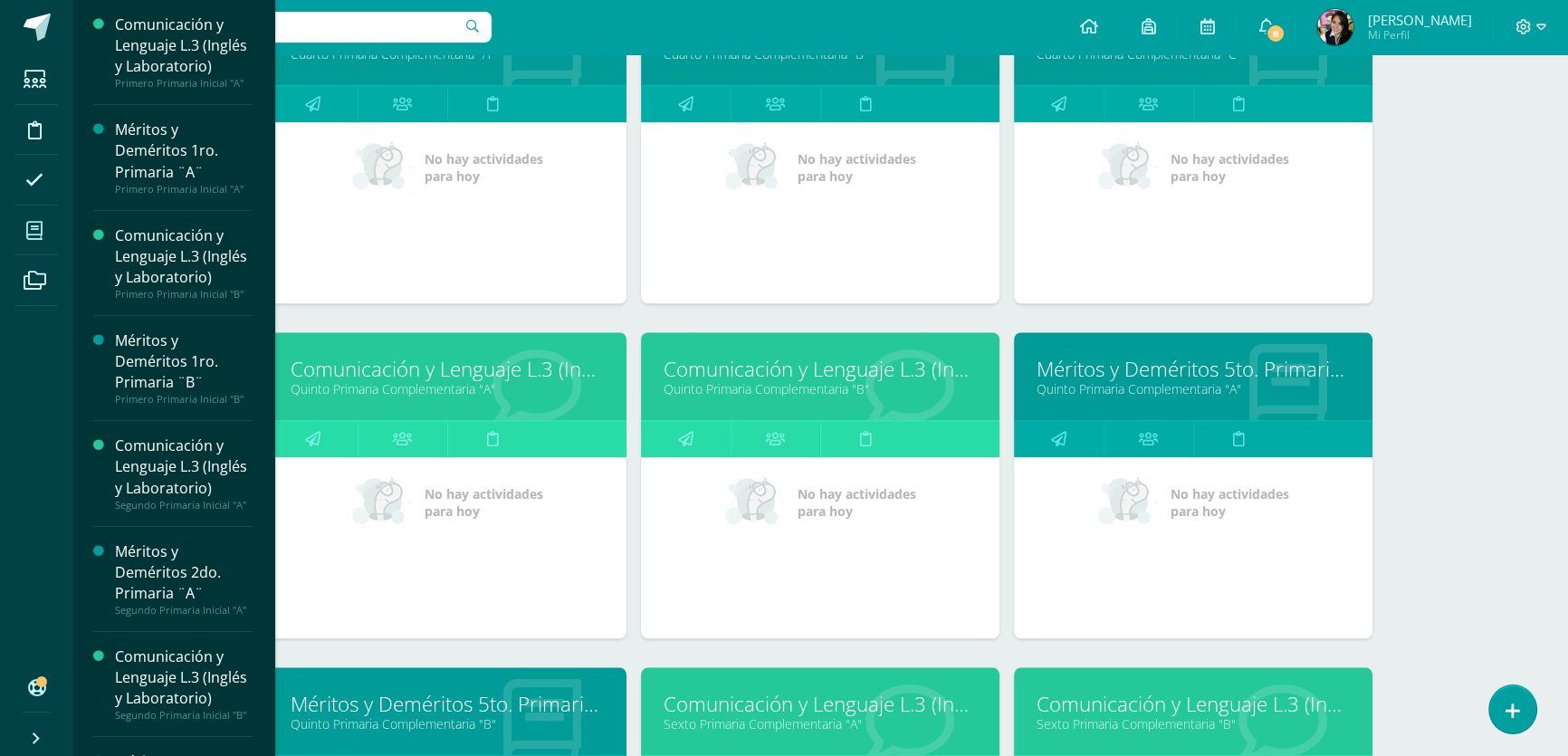
click at [352, 380] on link "Quinto Primaria Complementaria "A"" at bounding box center [447, 388] width 313 height 18
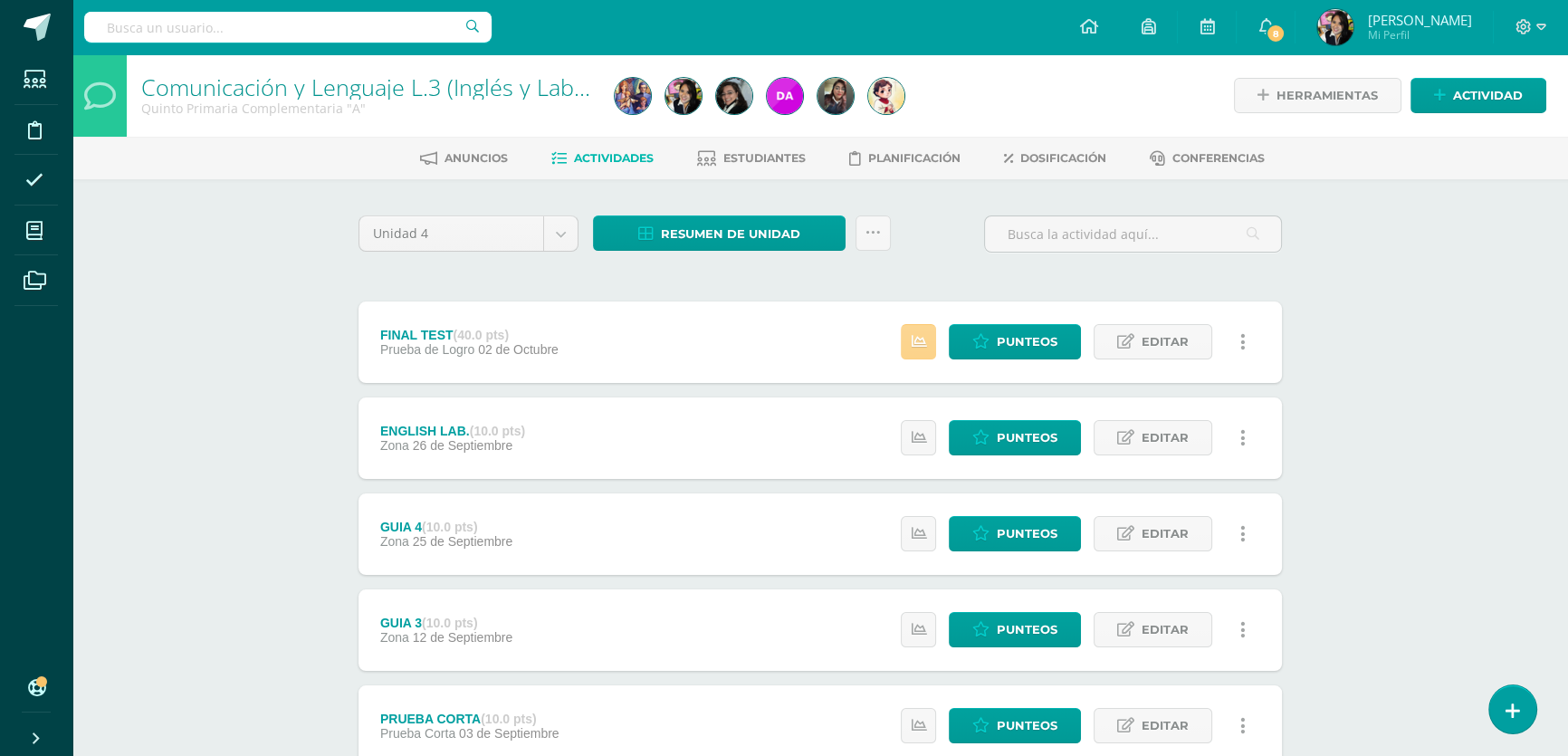
click at [913, 334] on icon at bounding box center [918, 341] width 16 height 16
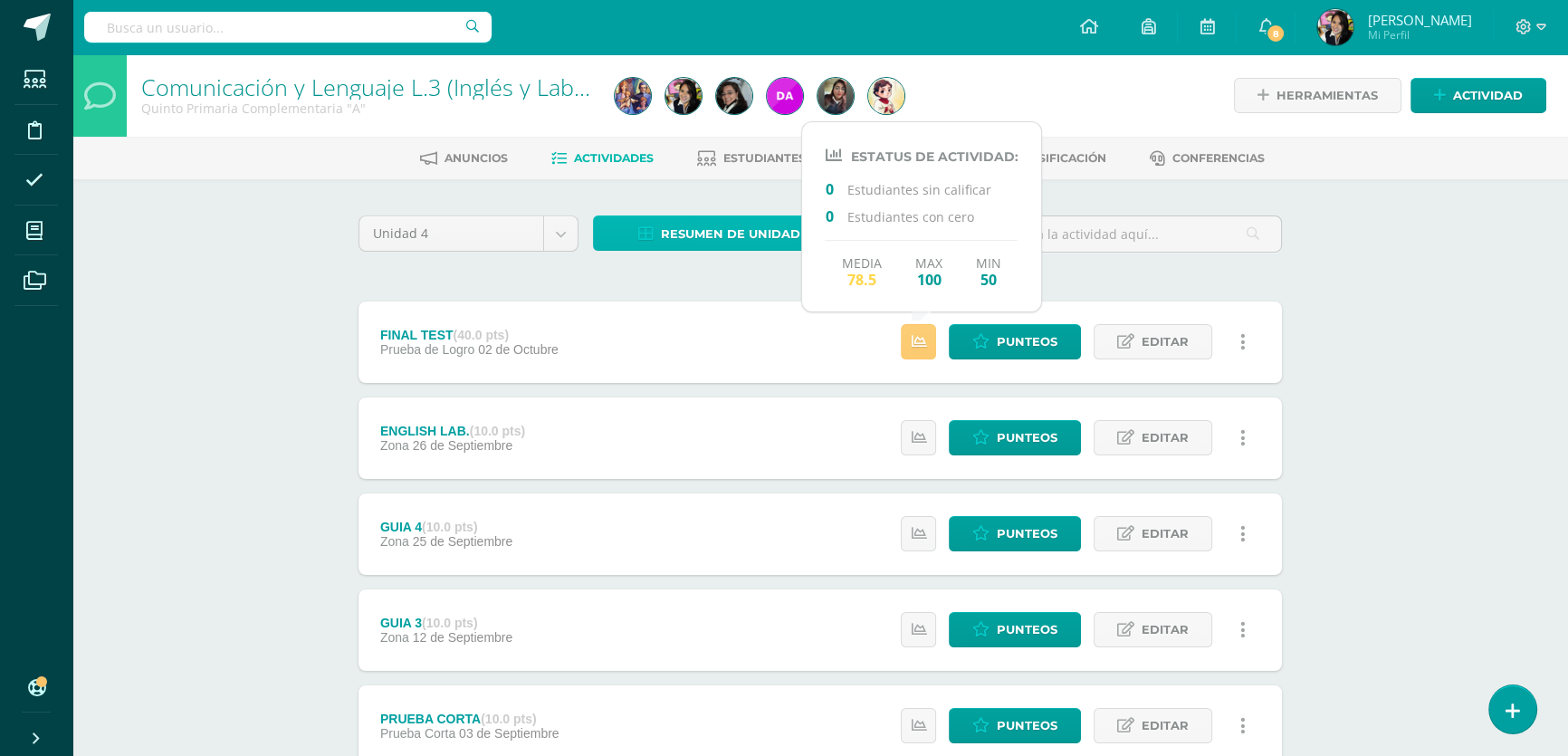
click at [731, 231] on span "Resumen de unidad" at bounding box center [730, 234] width 140 height 33
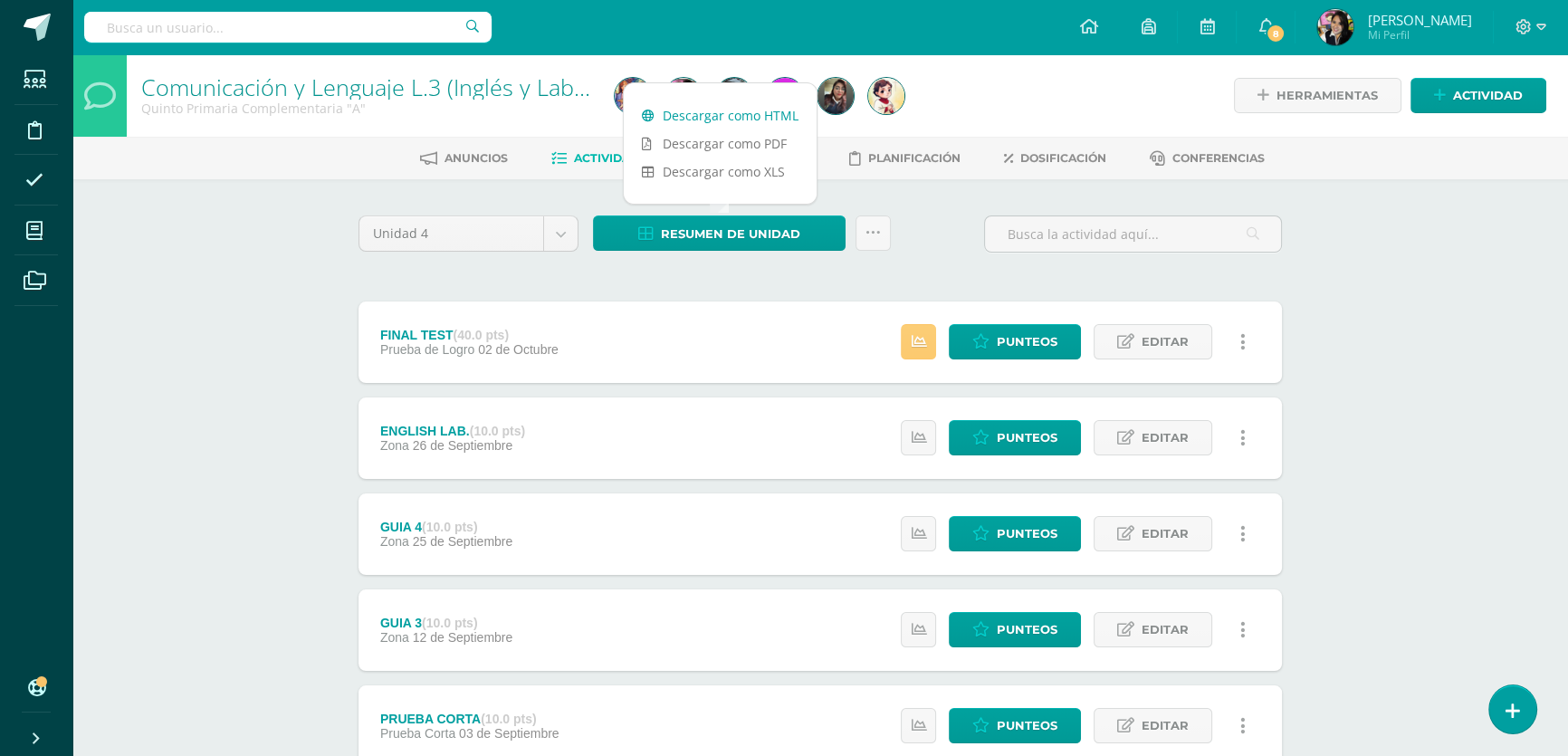
click at [758, 116] on link "Descargar como HTML" at bounding box center [720, 116] width 193 height 28
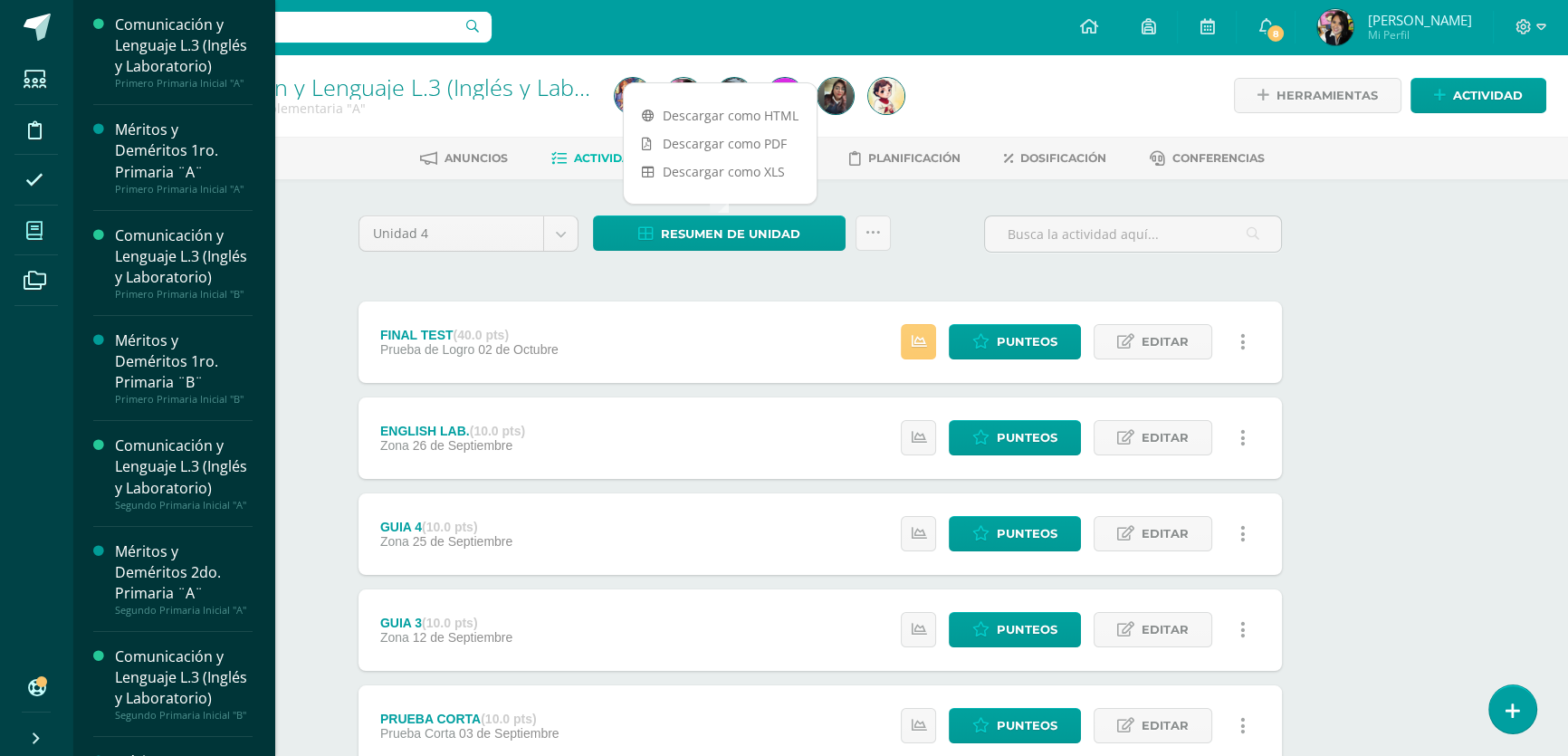
click at [43, 218] on span at bounding box center [35, 230] width 41 height 41
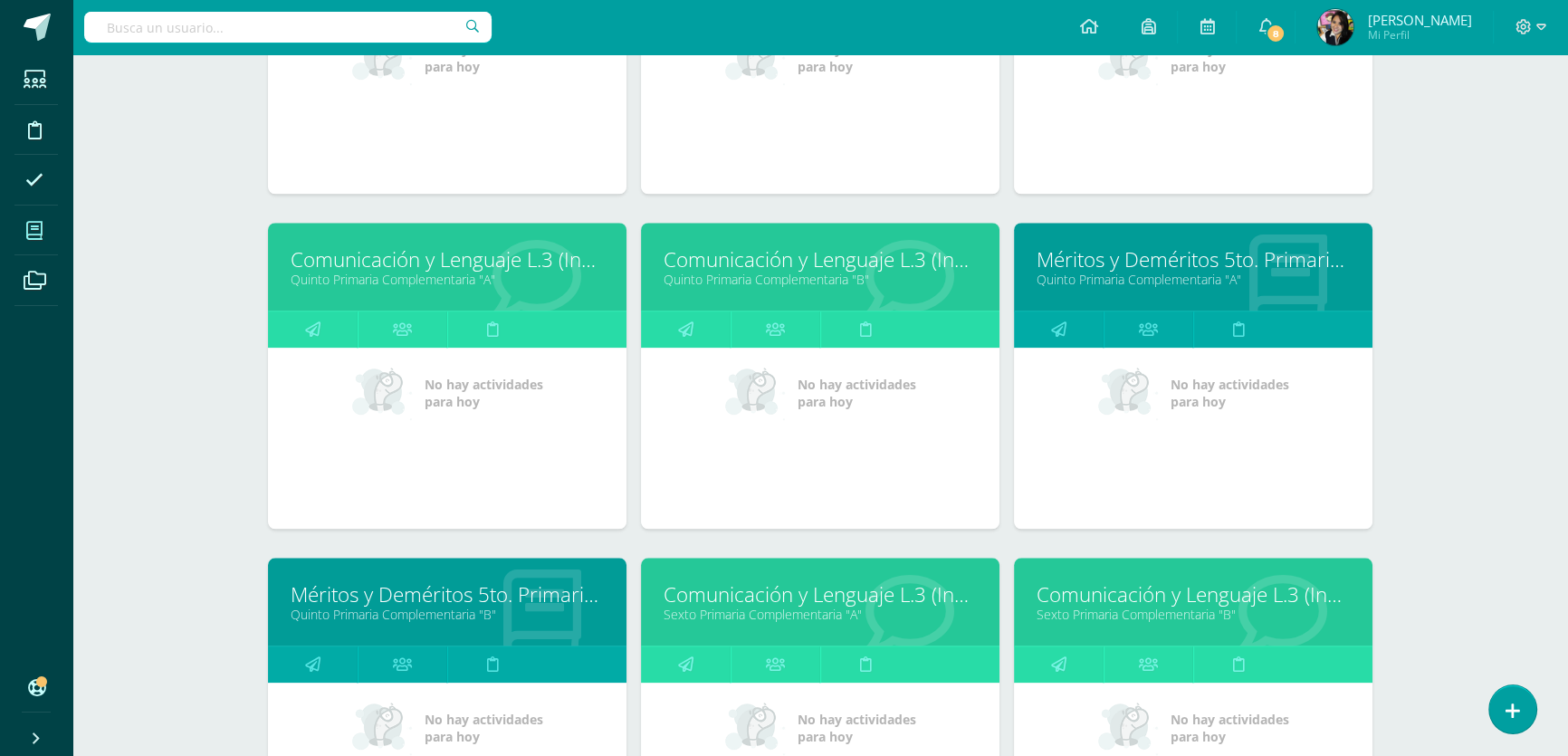
scroll to position [2303, 0]
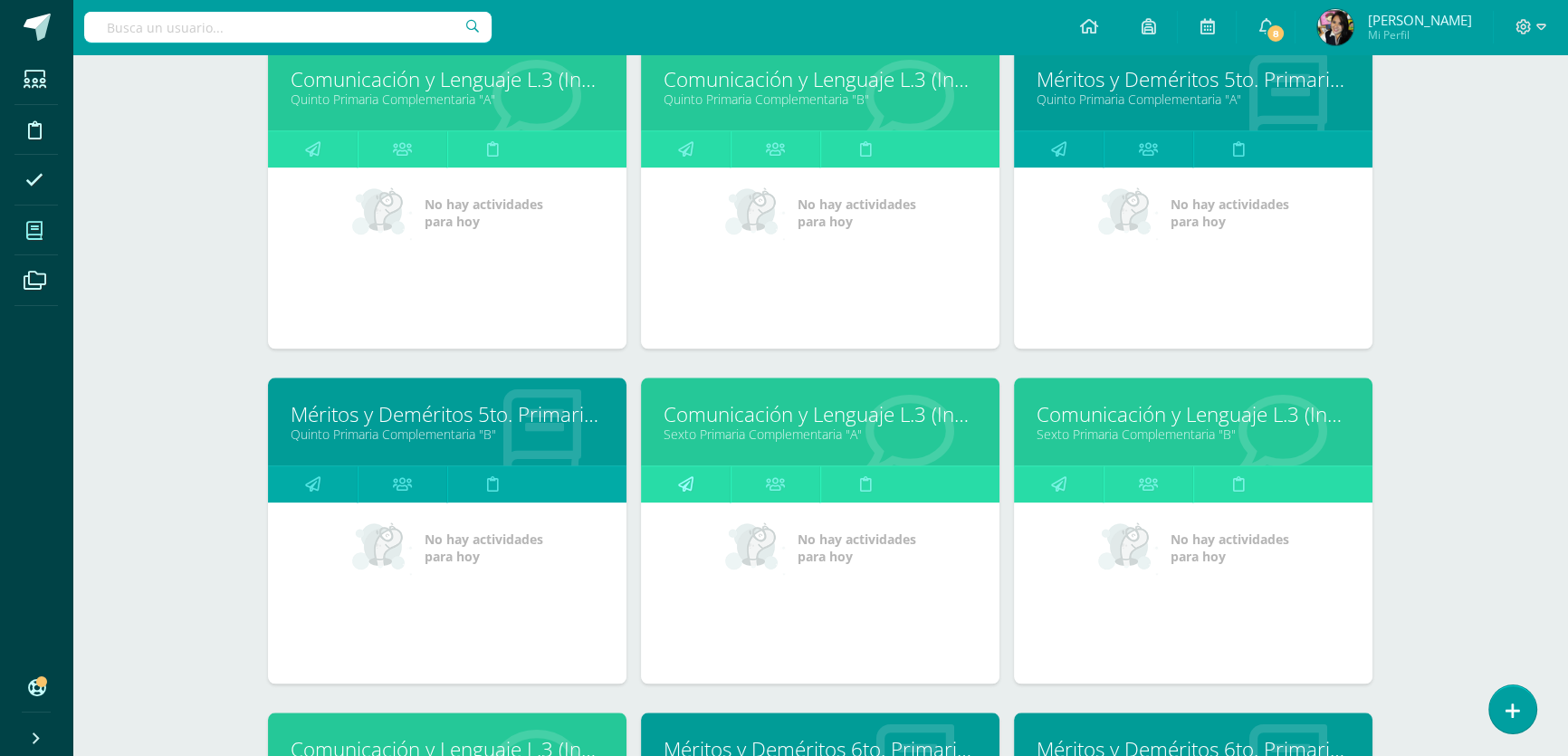
click at [687, 491] on icon at bounding box center [686, 483] width 16 height 35
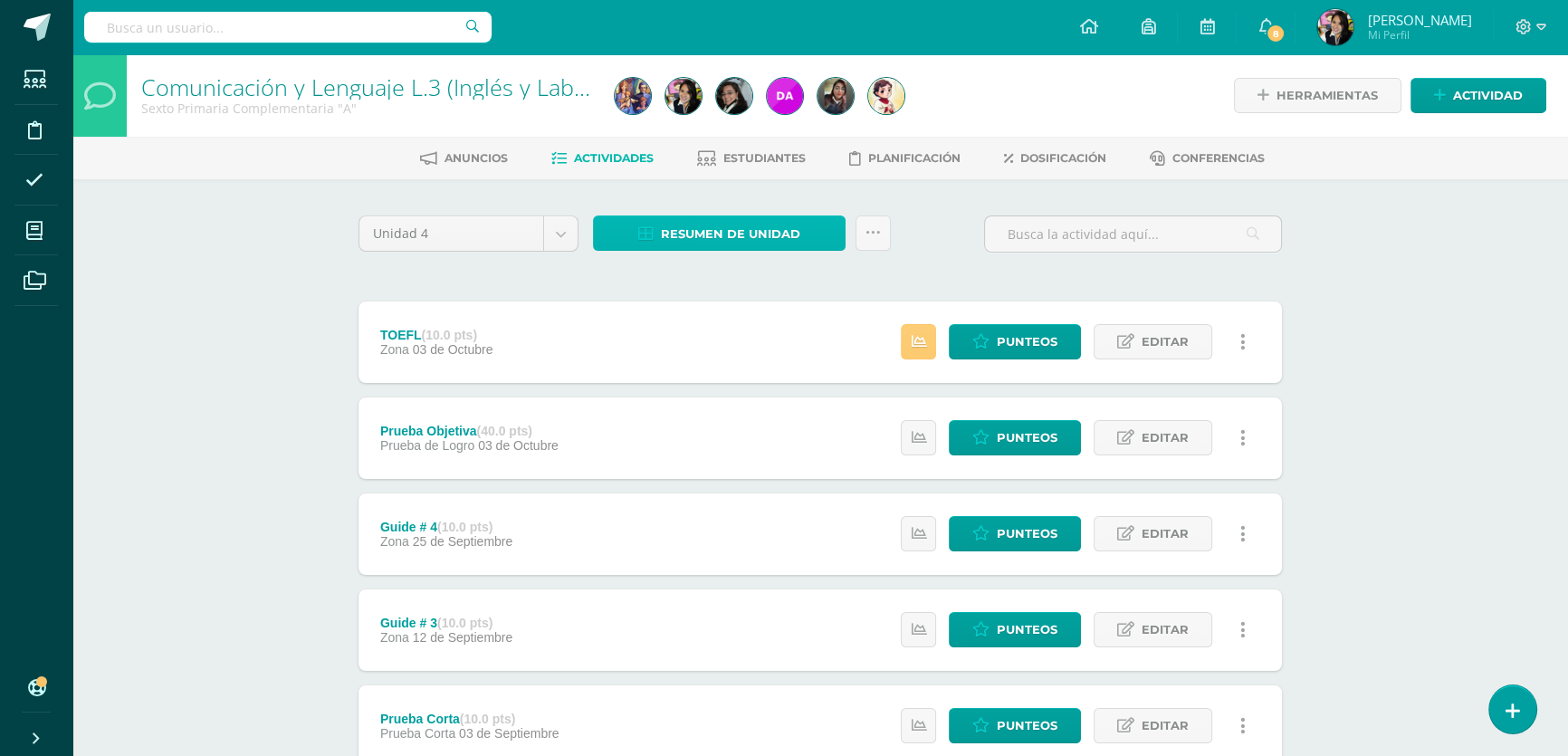
click at [720, 233] on span "Resumen de unidad" at bounding box center [730, 234] width 140 height 33
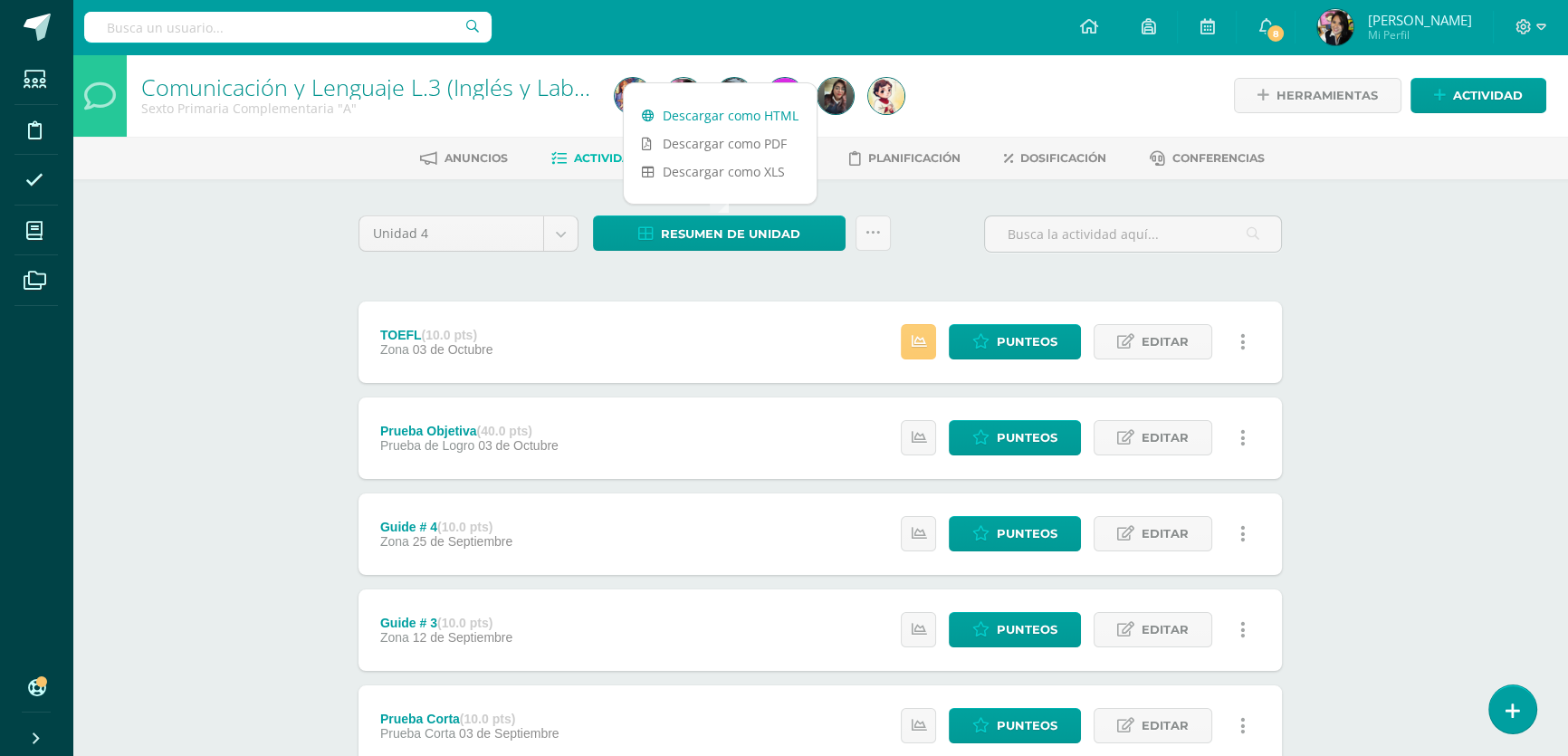
click at [729, 117] on link "Descargar como HTML" at bounding box center [720, 116] width 193 height 28
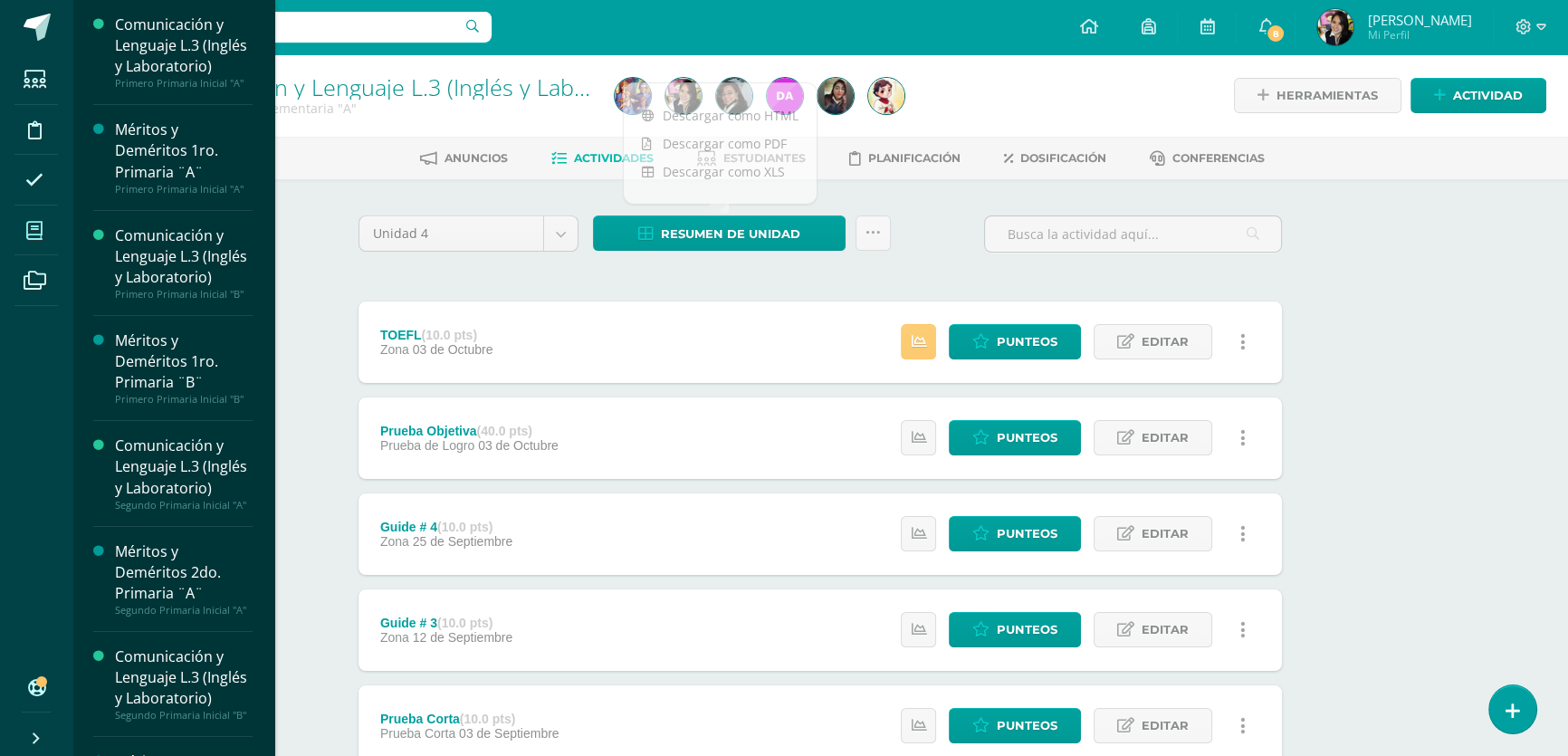
click at [28, 222] on span at bounding box center [35, 230] width 41 height 41
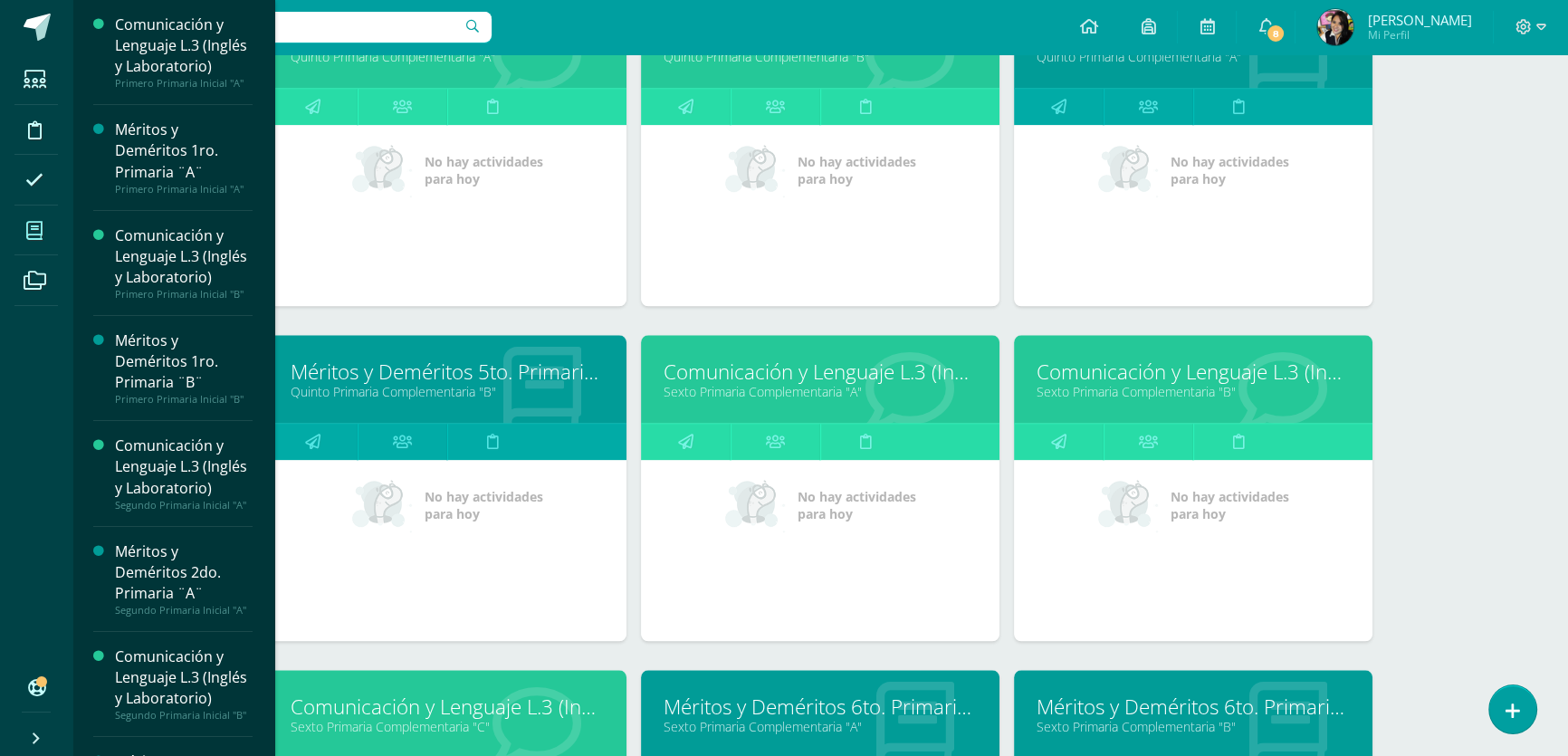
scroll to position [2523, 0]
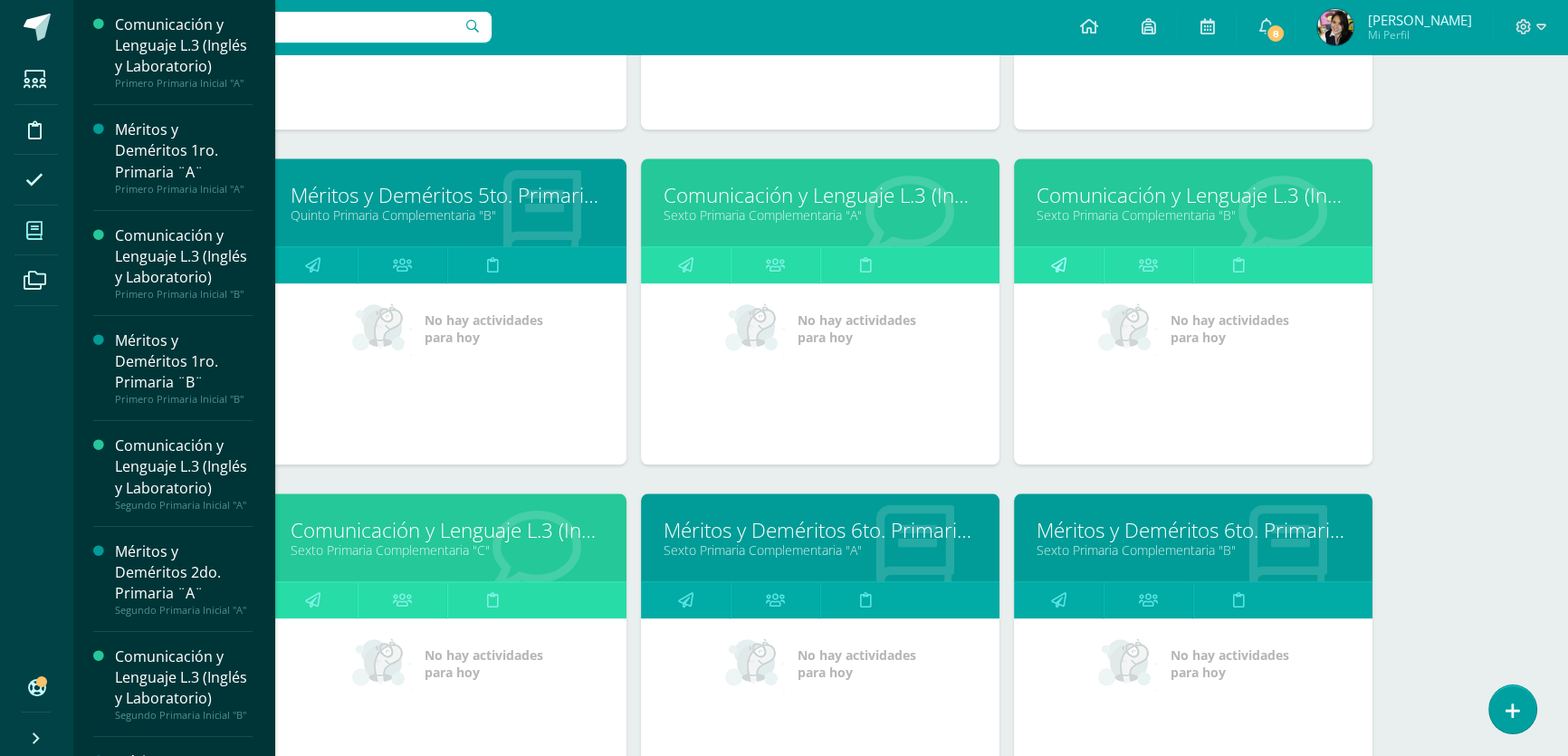
click at [1059, 260] on icon at bounding box center [1059, 264] width 16 height 35
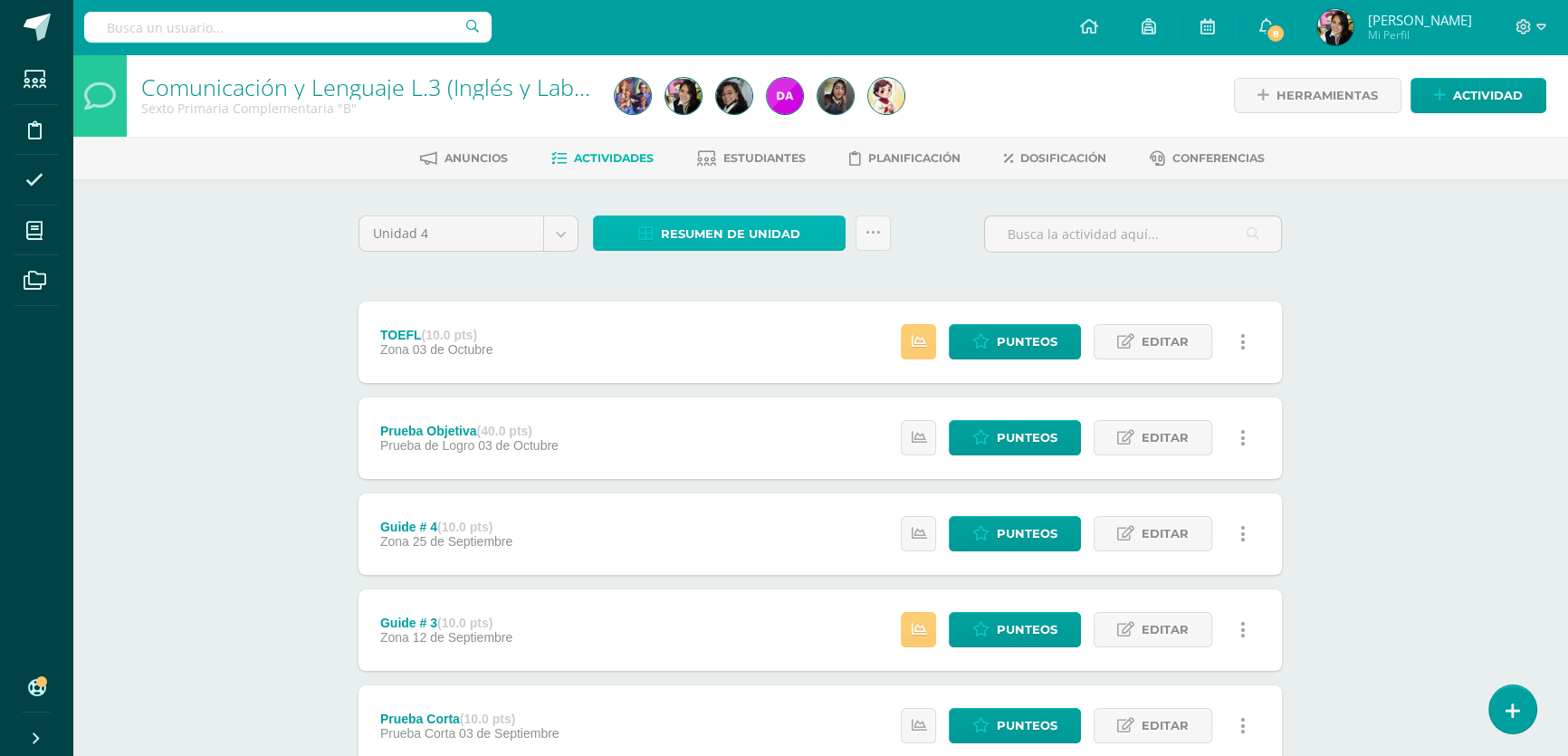
click at [734, 235] on span "Resumen de unidad" at bounding box center [730, 234] width 140 height 33
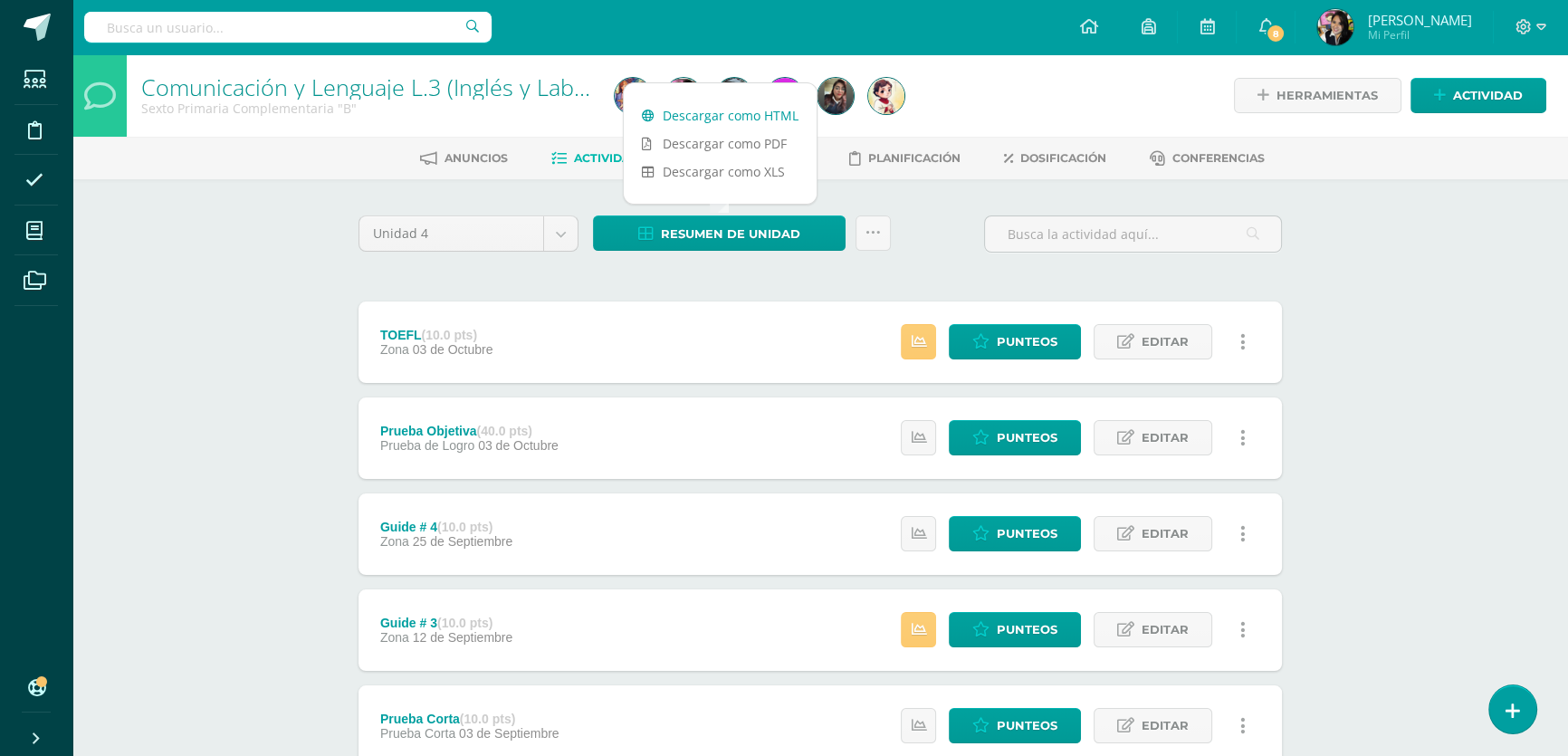
click at [696, 112] on link "Descargar como HTML" at bounding box center [720, 116] width 193 height 28
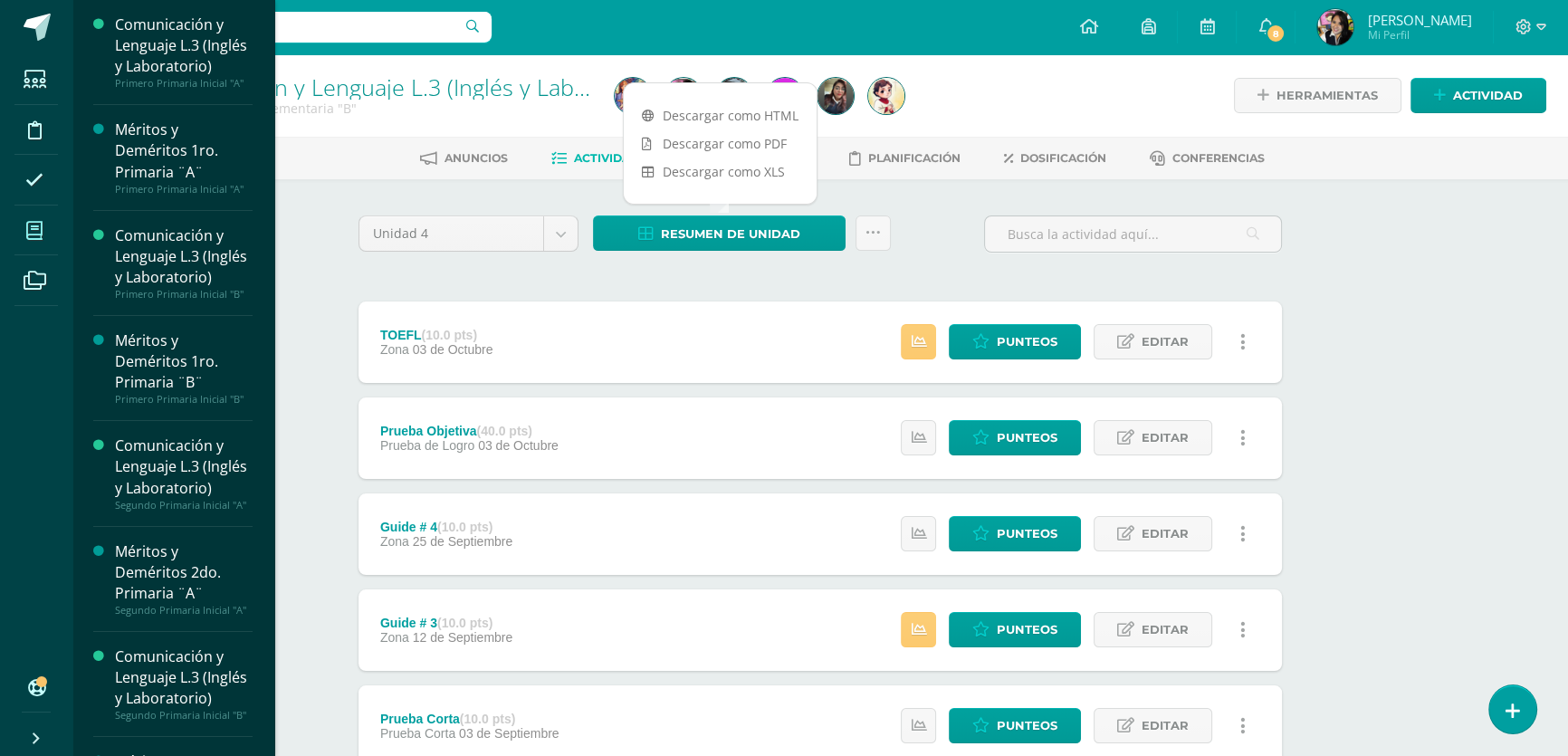
click at [32, 226] on icon at bounding box center [34, 231] width 17 height 18
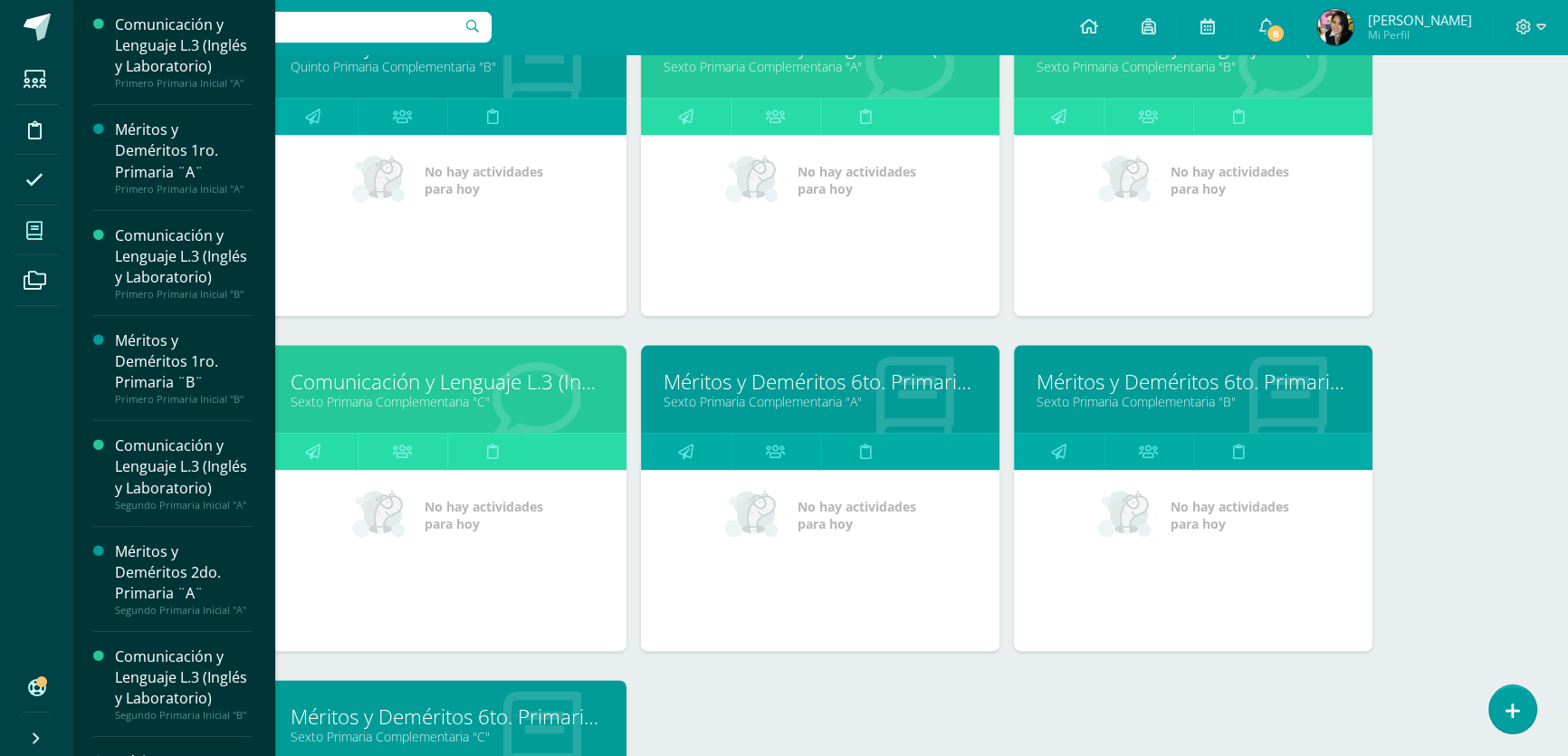
scroll to position [2672, 0]
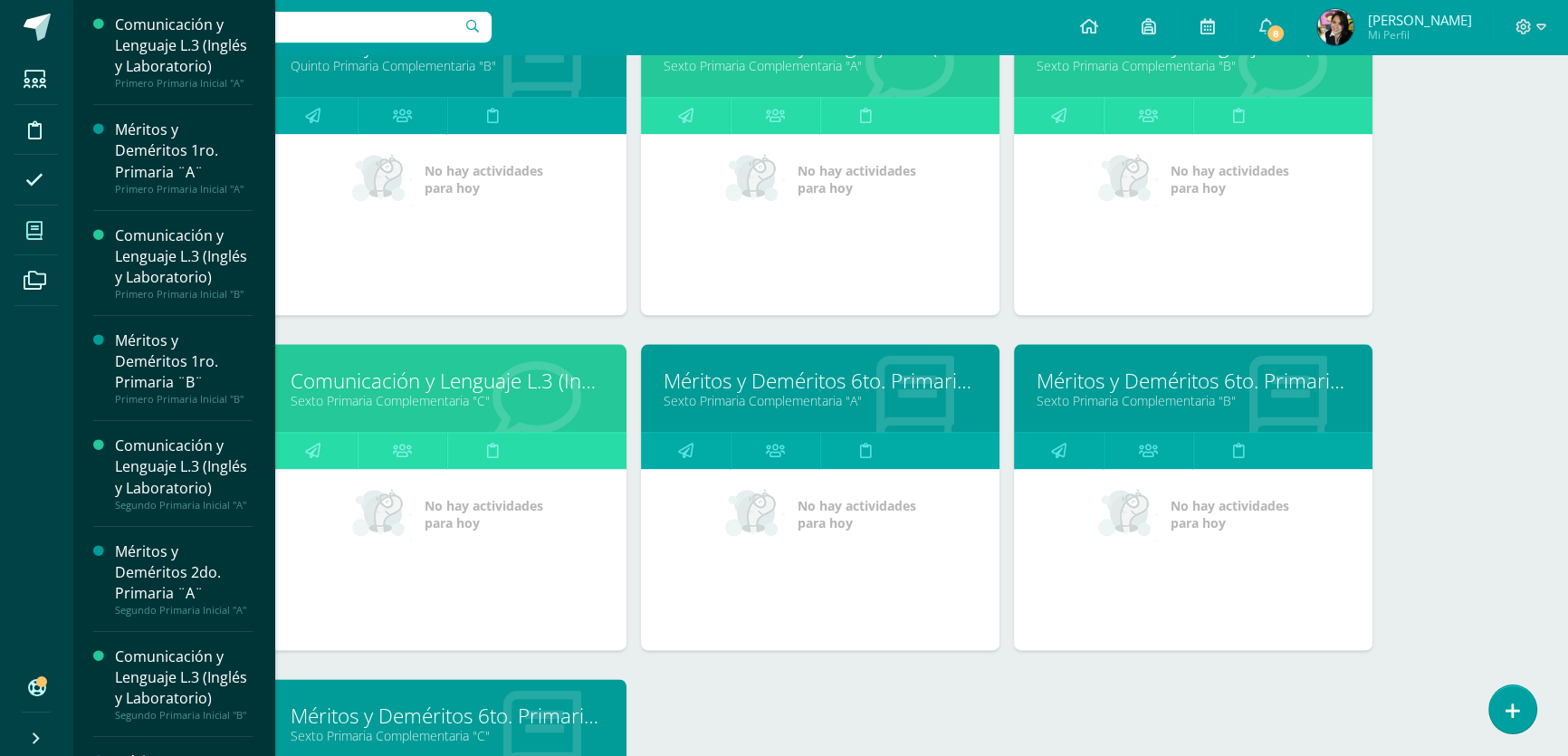
click at [401, 378] on link "Comunicación y Lenguaje L.3 (Inglés y Laboratorio)" at bounding box center [447, 381] width 313 height 28
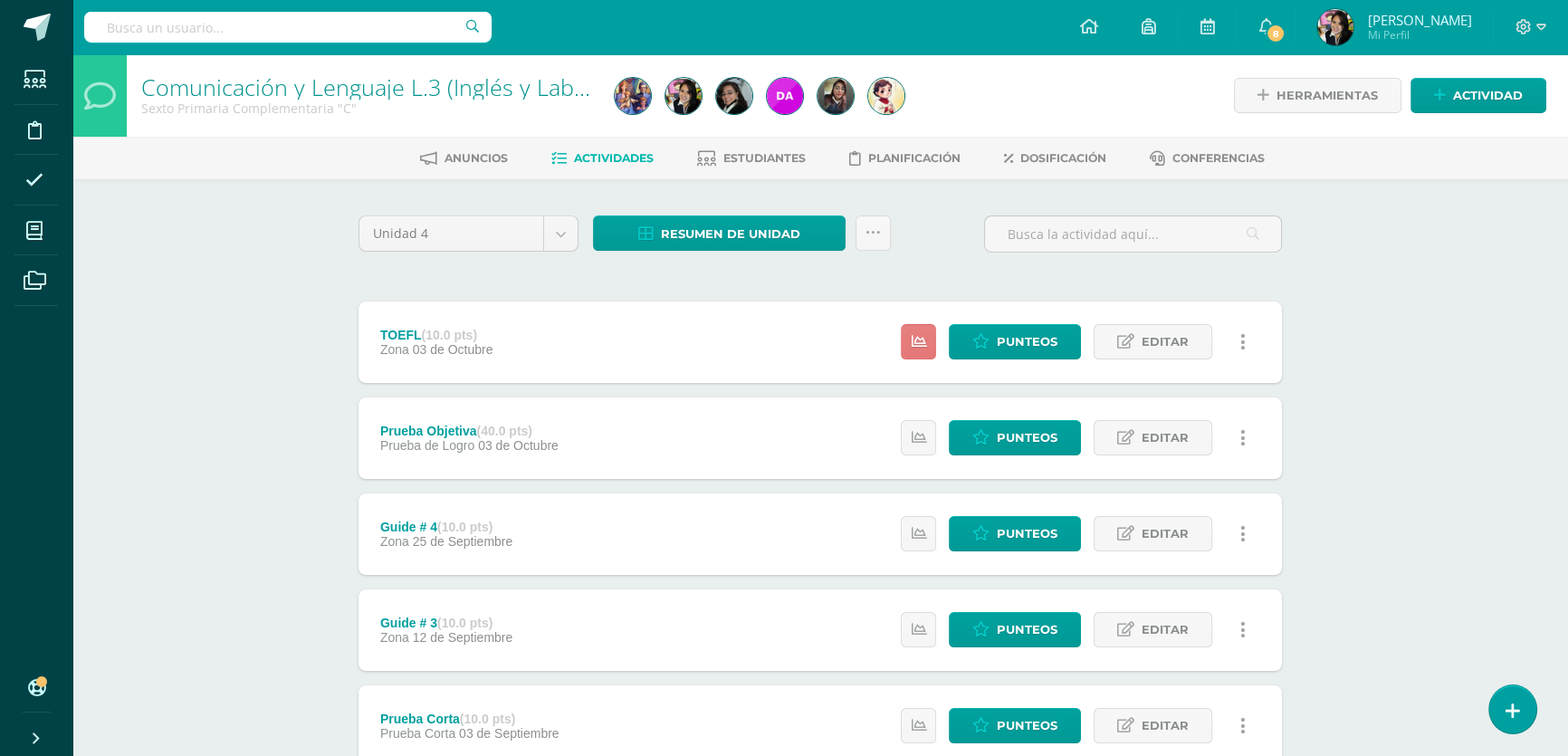
click at [913, 351] on link at bounding box center [918, 342] width 35 height 35
click at [742, 229] on span "Resumen de unidad" at bounding box center [730, 234] width 140 height 33
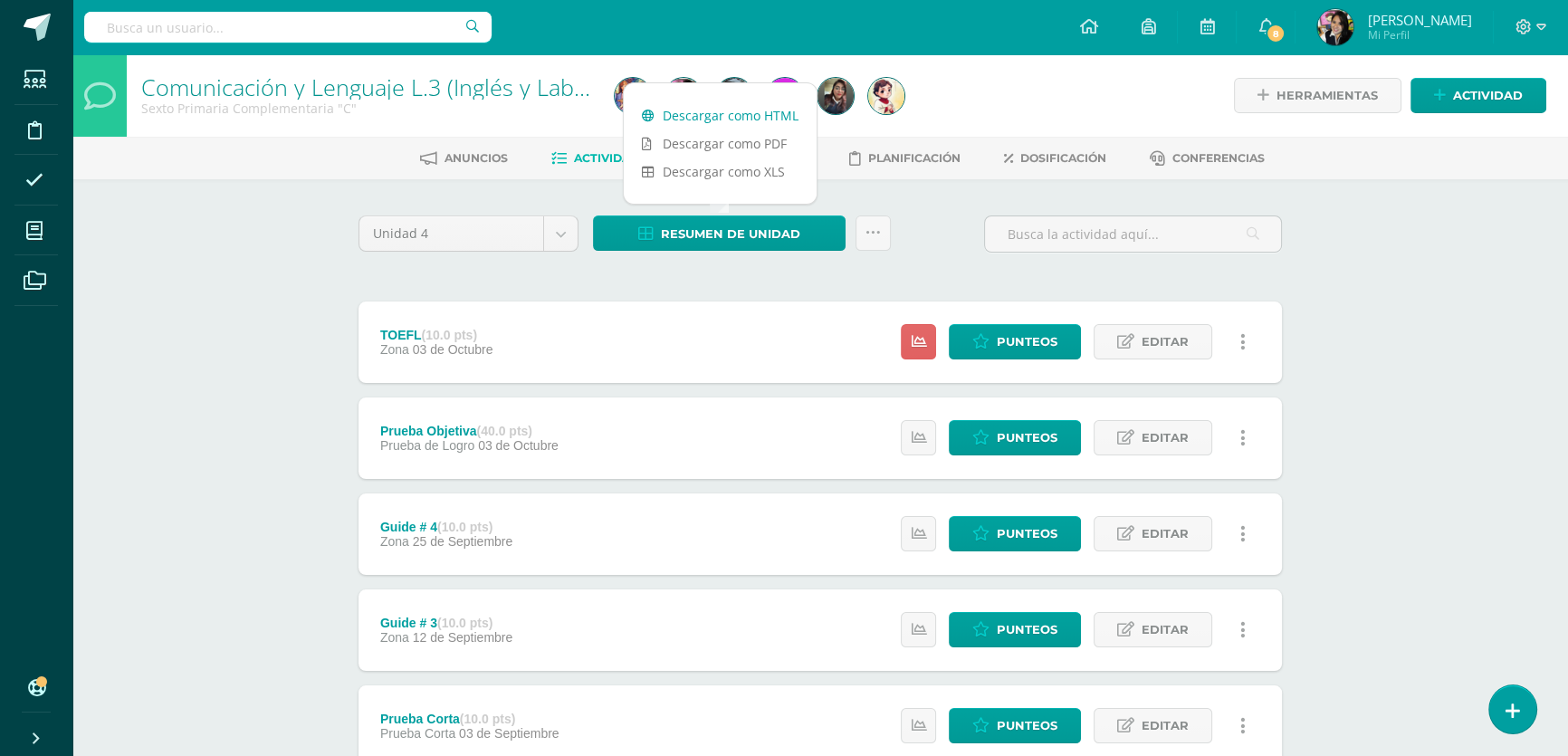
click at [724, 110] on link "Descargar como HTML" at bounding box center [720, 116] width 193 height 28
